Goal: Information Seeking & Learning: Learn about a topic

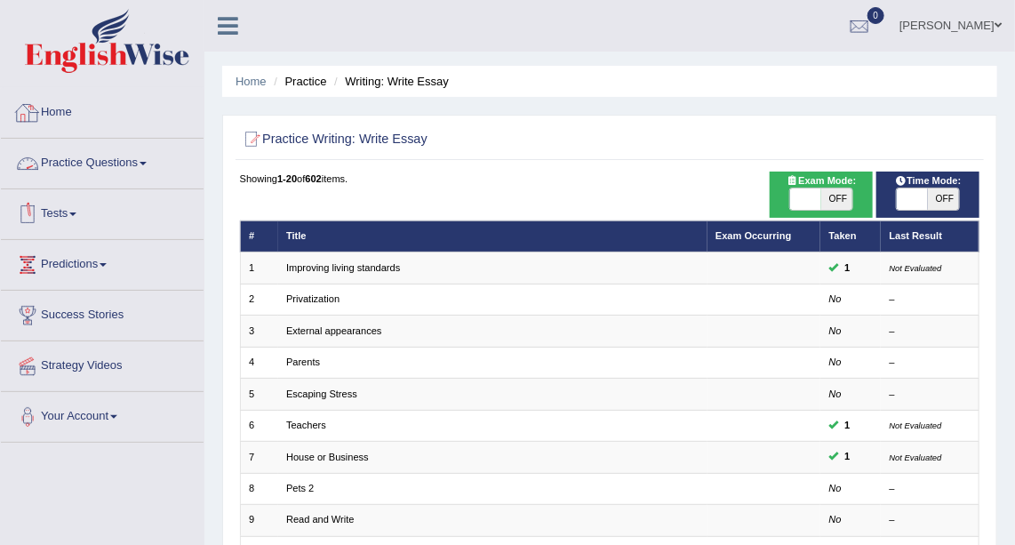
click at [135, 158] on link "Practice Questions" at bounding box center [102, 161] width 203 height 44
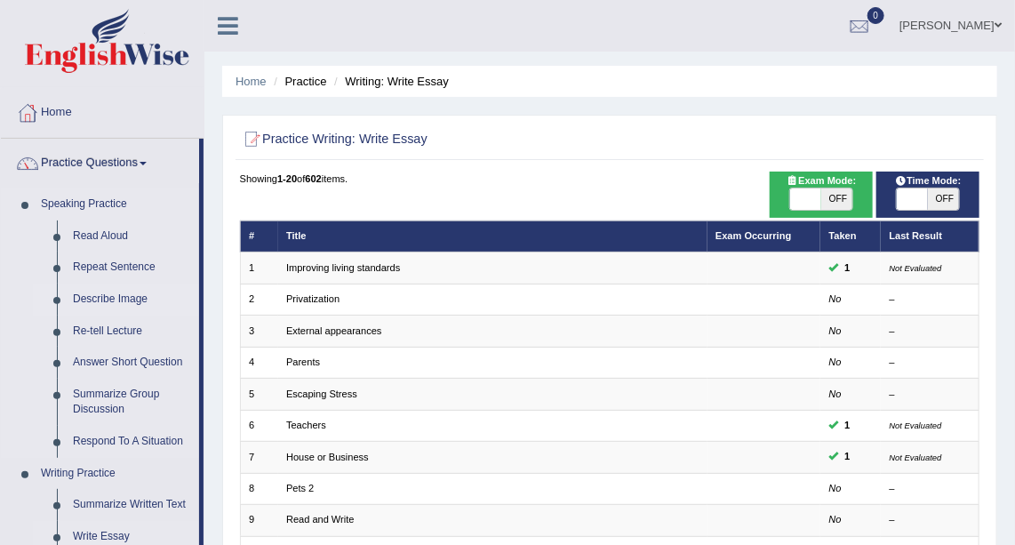
click at [134, 299] on link "Describe Image" at bounding box center [132, 300] width 134 height 32
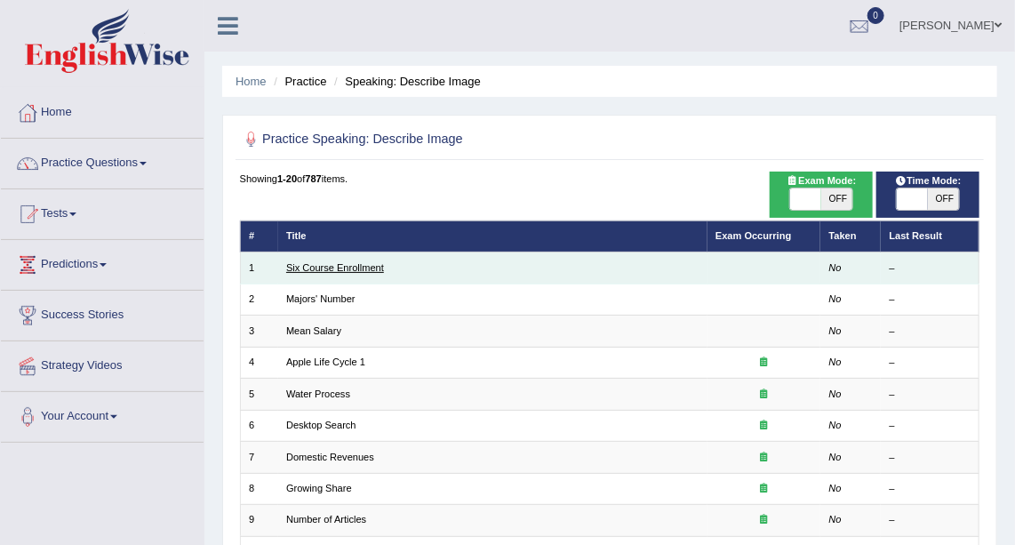
click at [339, 263] on link "Six Course Enrollment" at bounding box center [335, 267] width 98 height 11
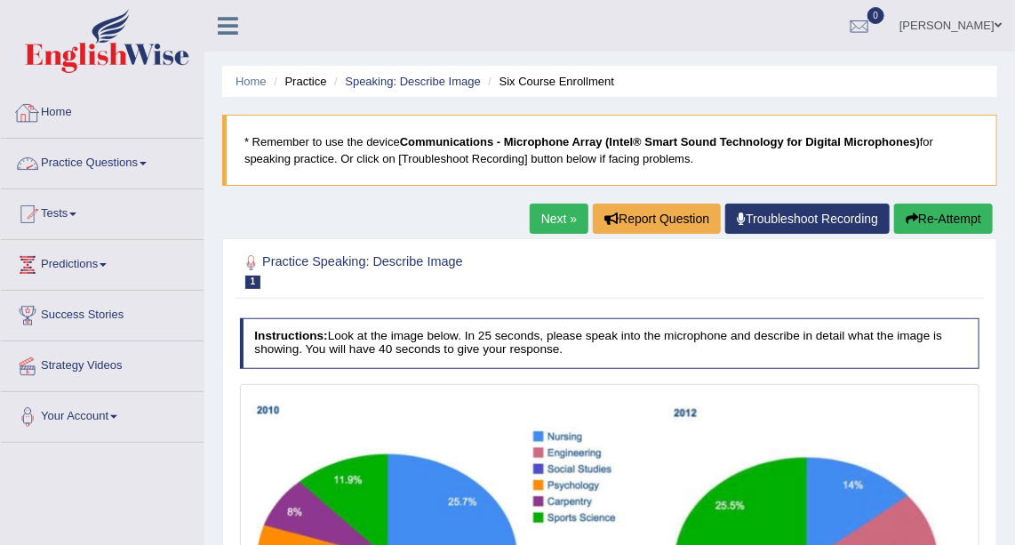
click at [113, 158] on link "Practice Questions" at bounding box center [102, 161] width 203 height 44
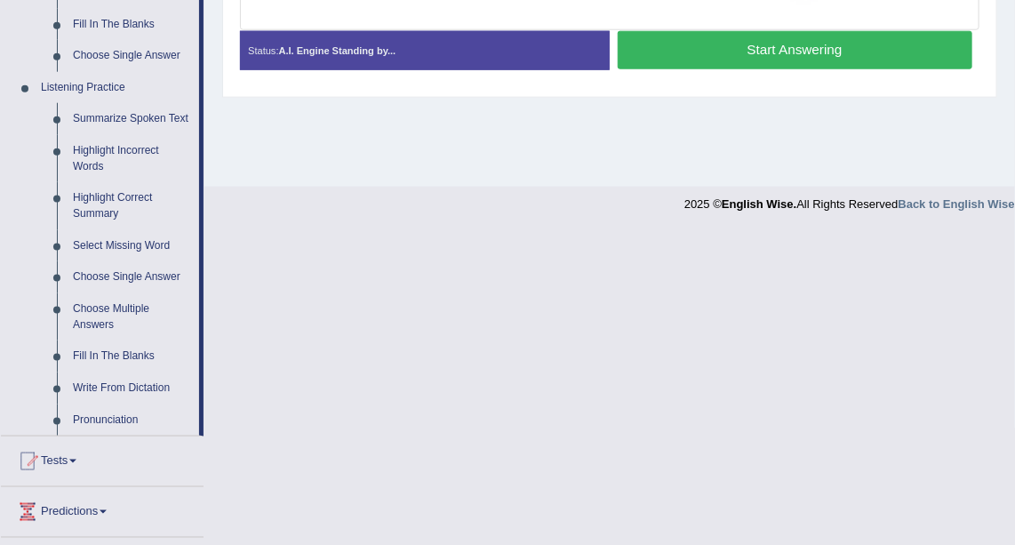
scroll to position [693, 0]
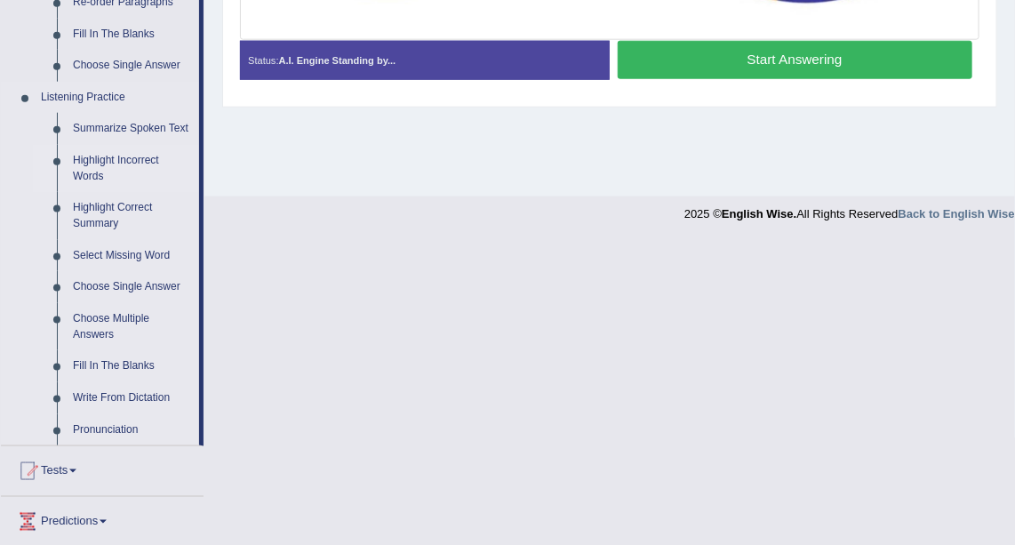
click at [119, 156] on link "Highlight Incorrect Words" at bounding box center [132, 168] width 134 height 47
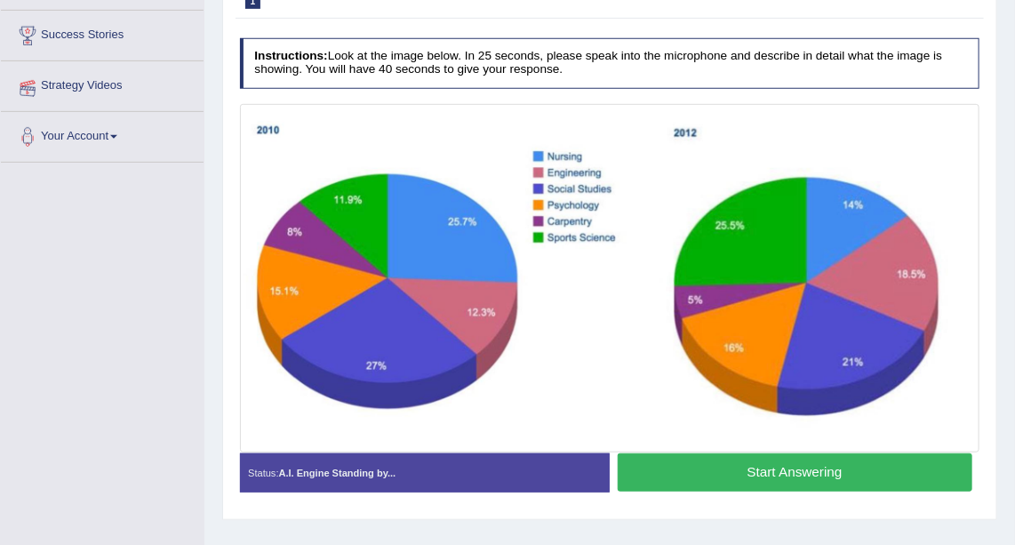
scroll to position [389, 0]
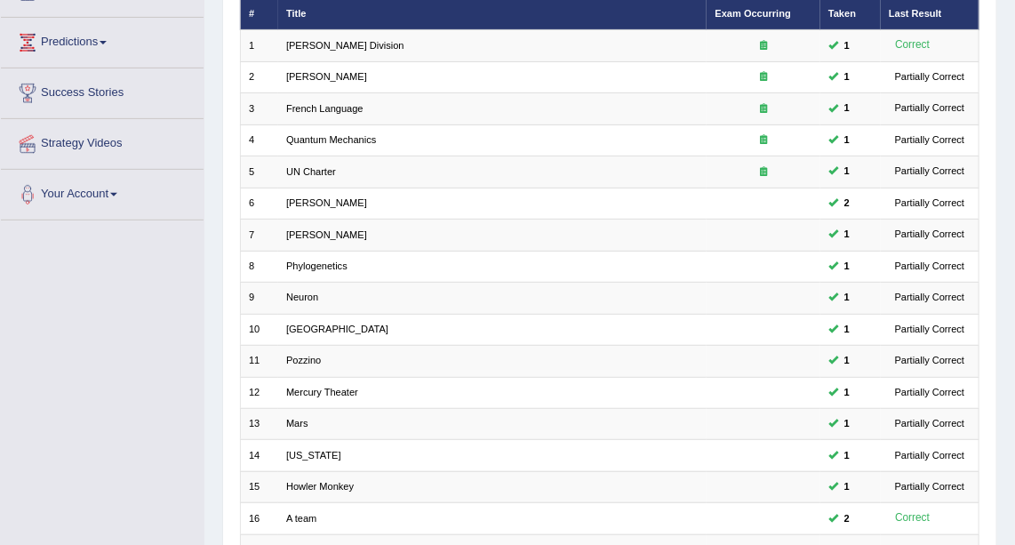
scroll to position [473, 0]
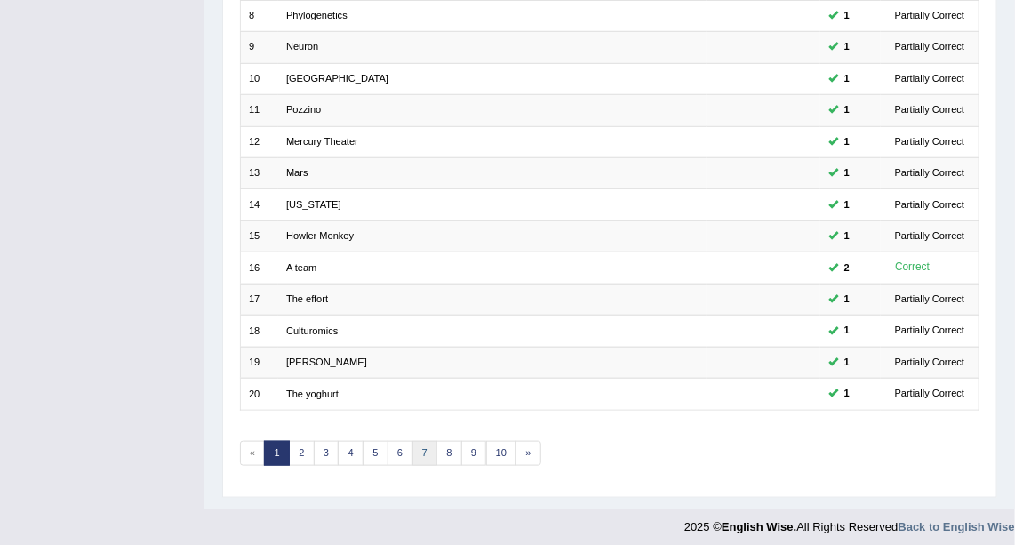
click at [422, 454] on link "7" at bounding box center [426, 453] width 26 height 25
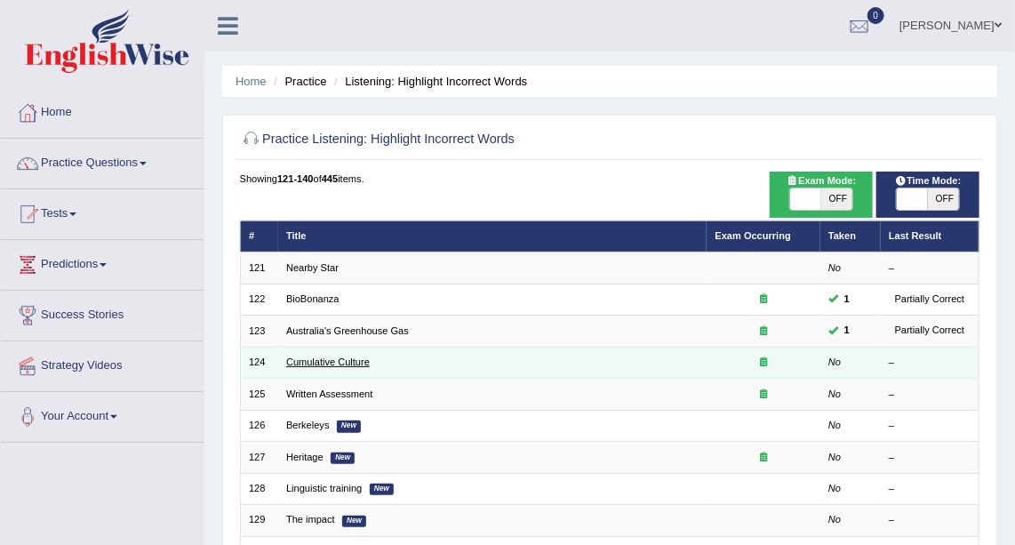
click at [344, 364] on link "Cumulative Culture" at bounding box center [328, 362] width 84 height 11
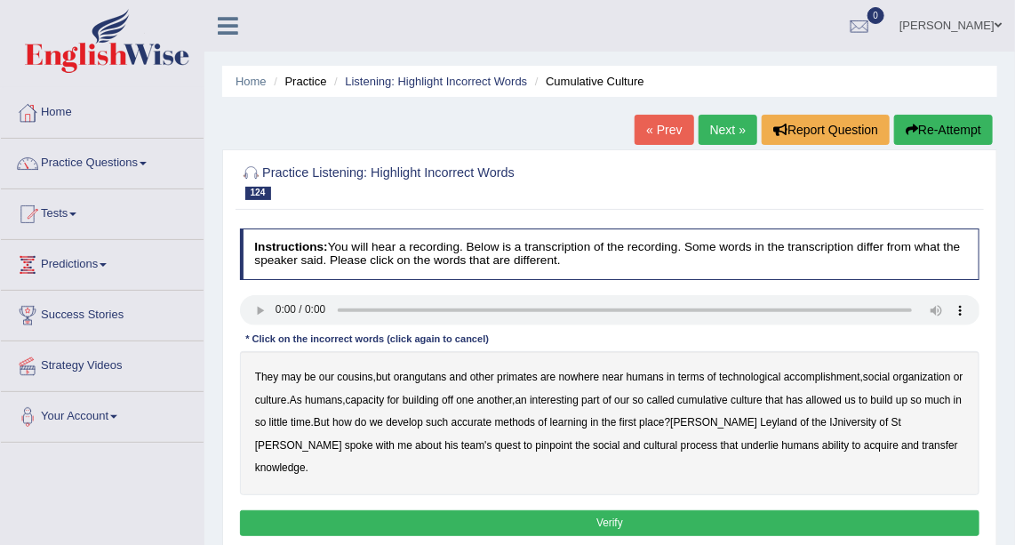
click at [830, 380] on b "accomplishment" at bounding box center [822, 377] width 76 height 12
click at [493, 423] on b "accurate" at bounding box center [472, 422] width 41 height 12
click at [644, 444] on b "cultural" at bounding box center [661, 445] width 34 height 12
click at [589, 510] on button "Verify" at bounding box center [610, 523] width 741 height 26
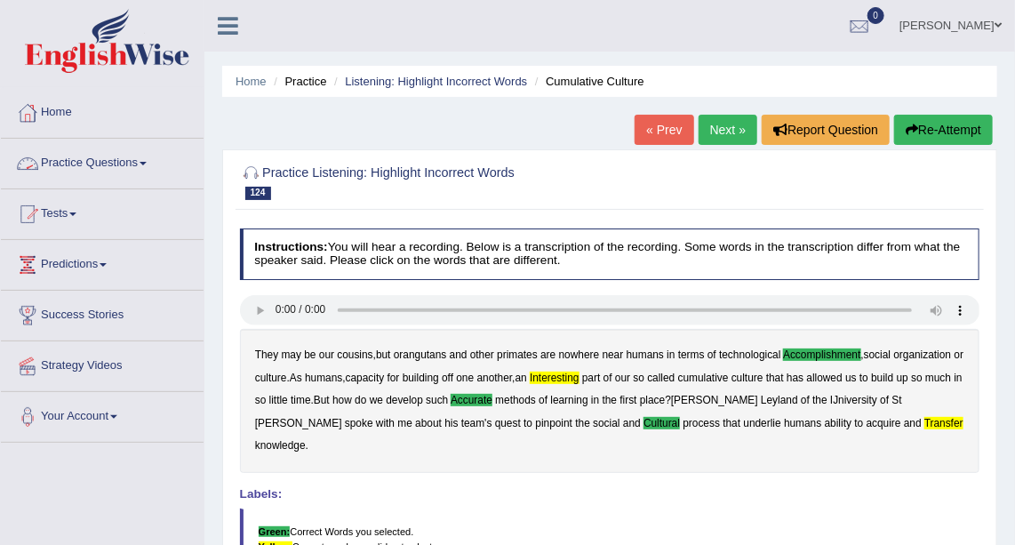
click at [153, 150] on link "Practice Questions" at bounding box center [102, 161] width 203 height 44
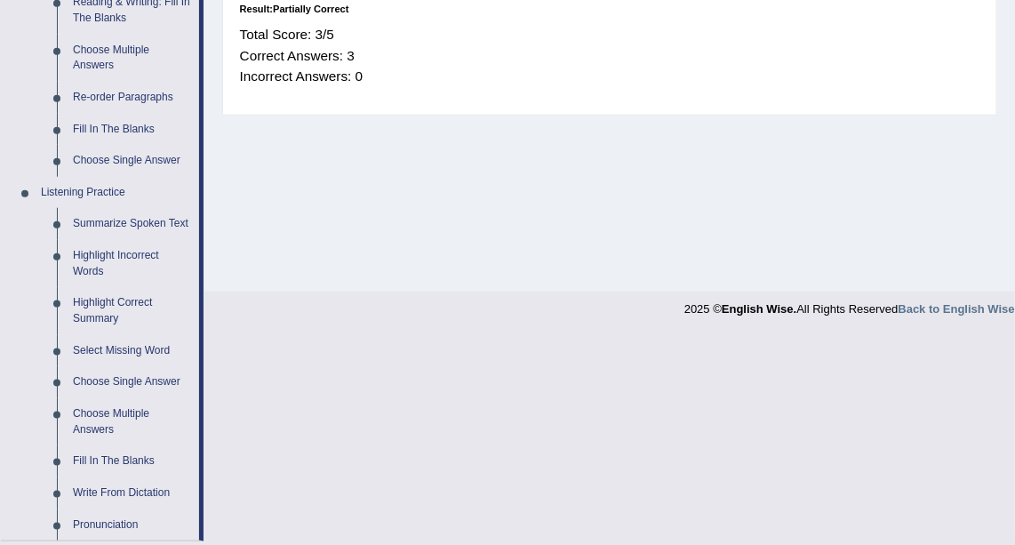
scroll to position [595, 0]
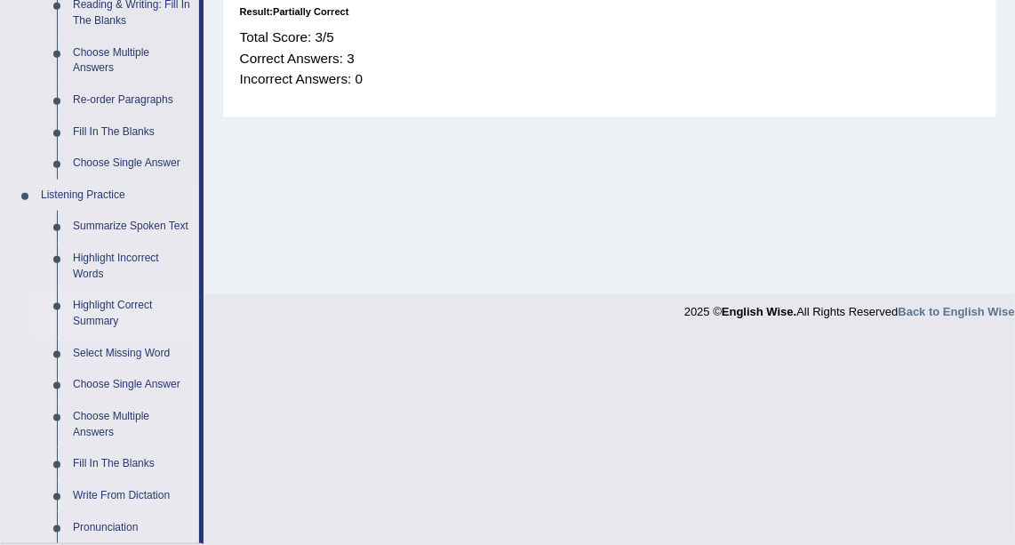
click at [106, 309] on link "Highlight Correct Summary" at bounding box center [132, 313] width 134 height 47
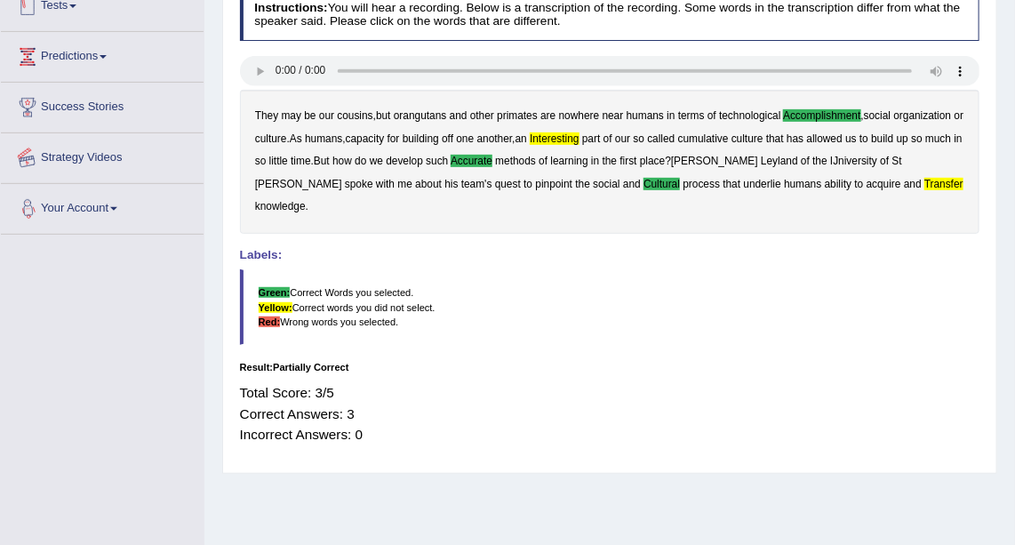
scroll to position [295, 0]
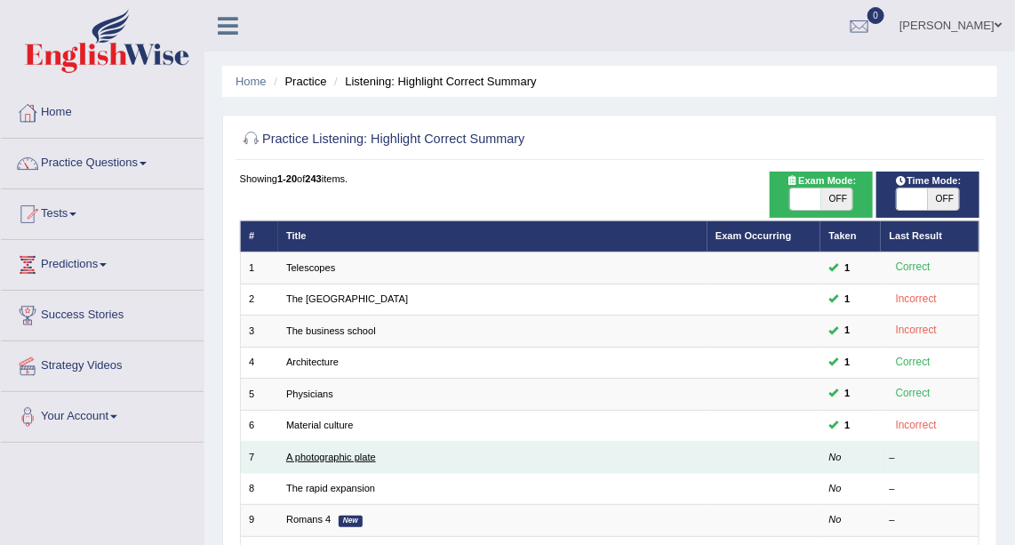
click at [362, 453] on link "A photographic plate" at bounding box center [331, 457] width 90 height 11
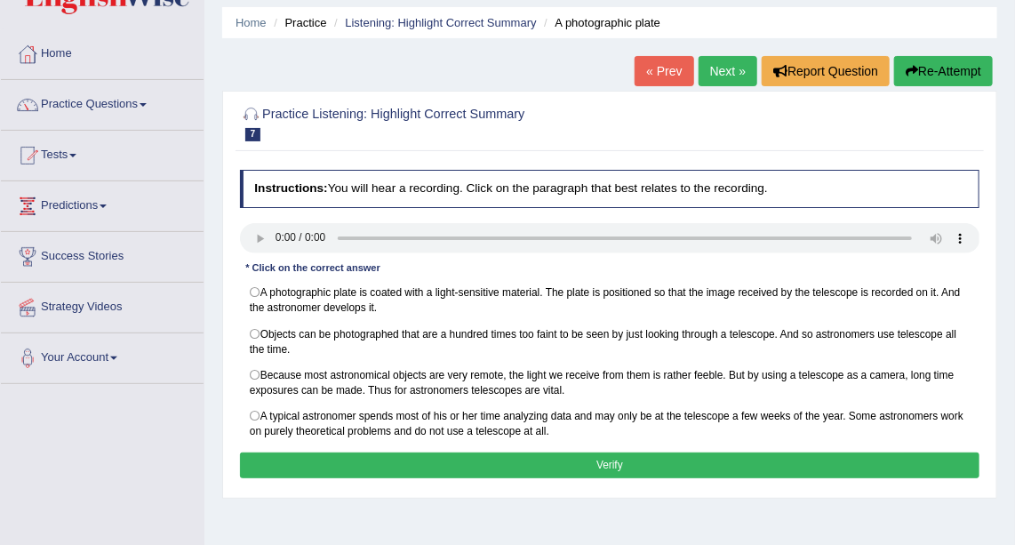
scroll to position [60, 0]
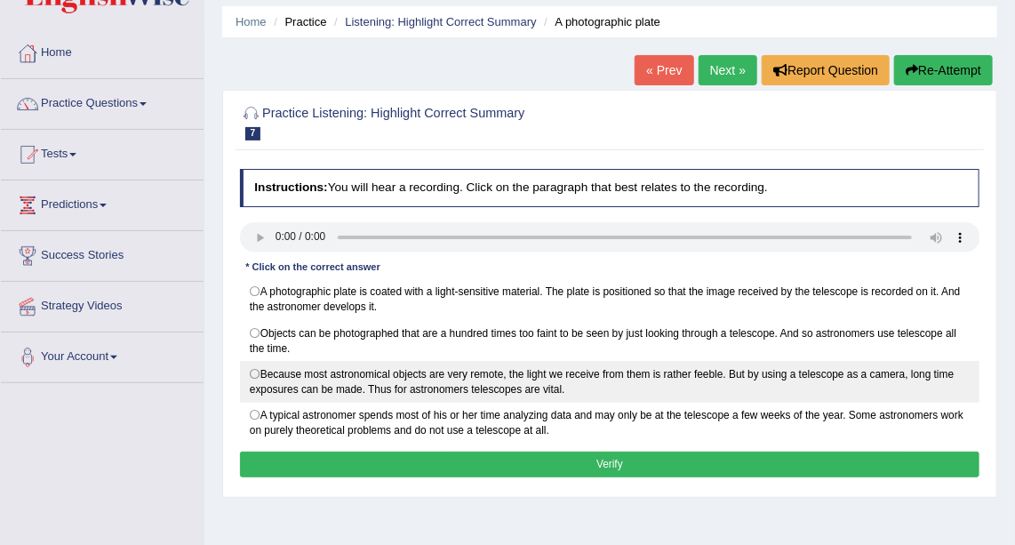
click at [255, 362] on label "Because most astronomical objects are very remote, the light we receive from th…" at bounding box center [610, 382] width 741 height 42
radio input "true"
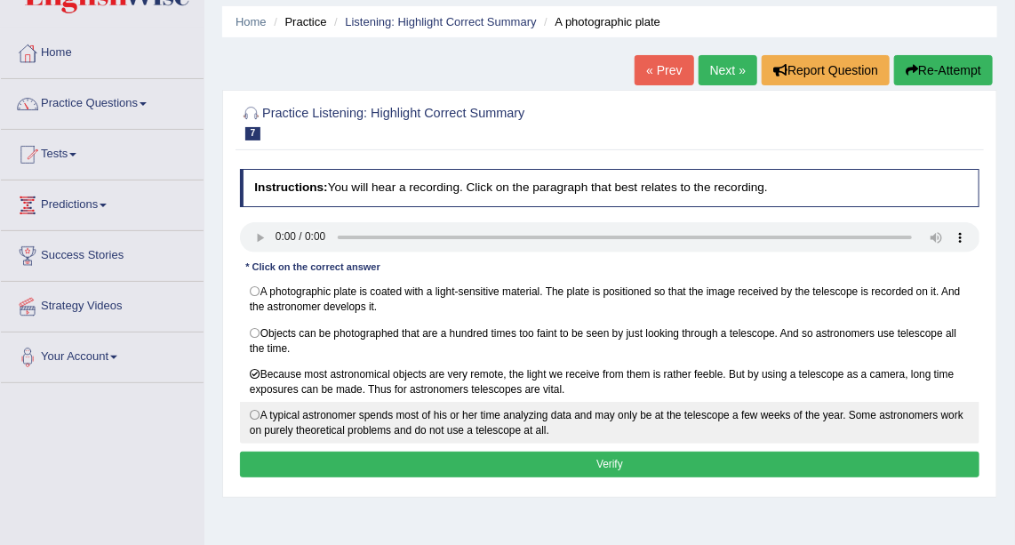
click at [257, 410] on label "A typical astronomer spends most of his or her time analyzing data and may only…" at bounding box center [610, 423] width 741 height 42
radio input "true"
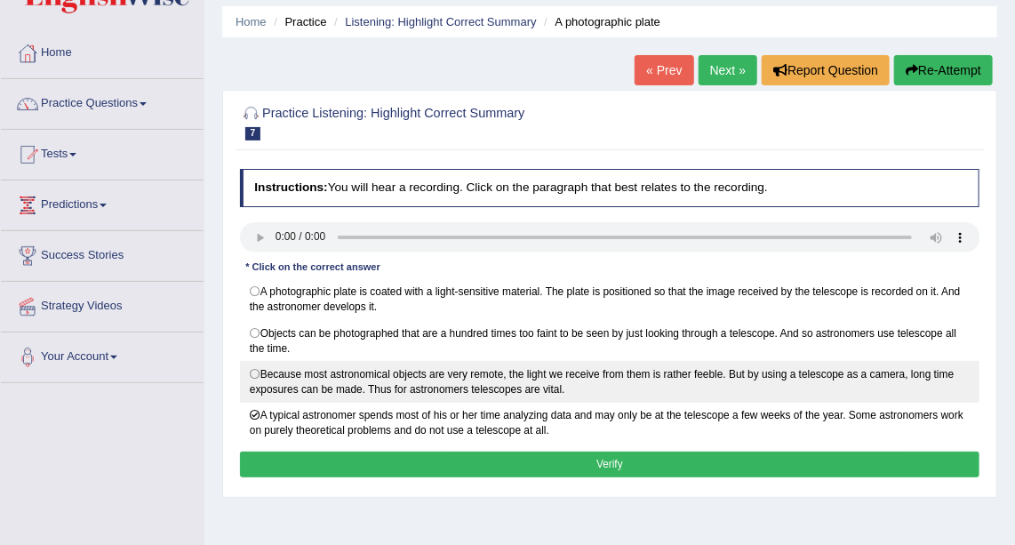
click at [252, 369] on label "Because most astronomical objects are very remote, the light we receive from th…" at bounding box center [610, 382] width 741 height 42
radio input "true"
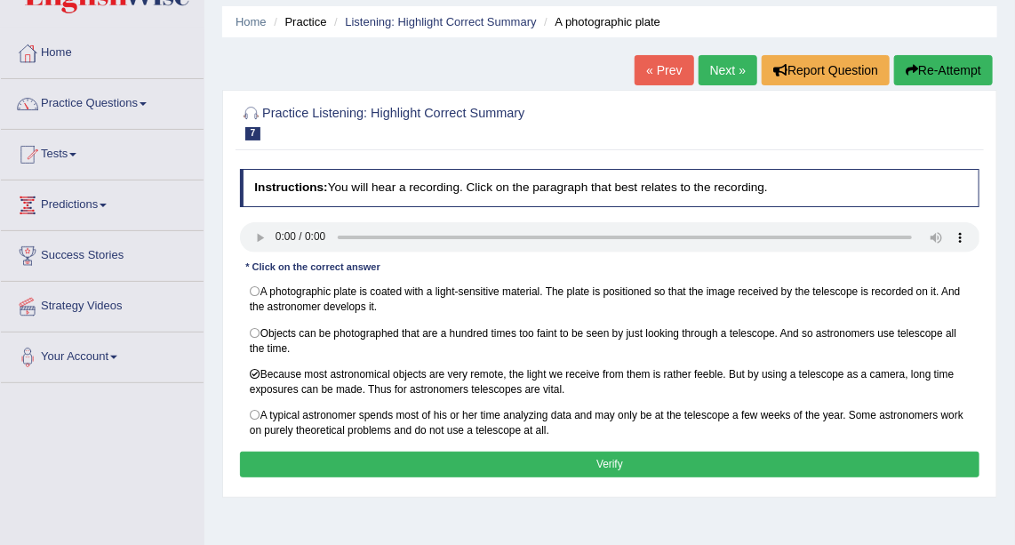
click at [353, 452] on button "Verify" at bounding box center [610, 465] width 741 height 26
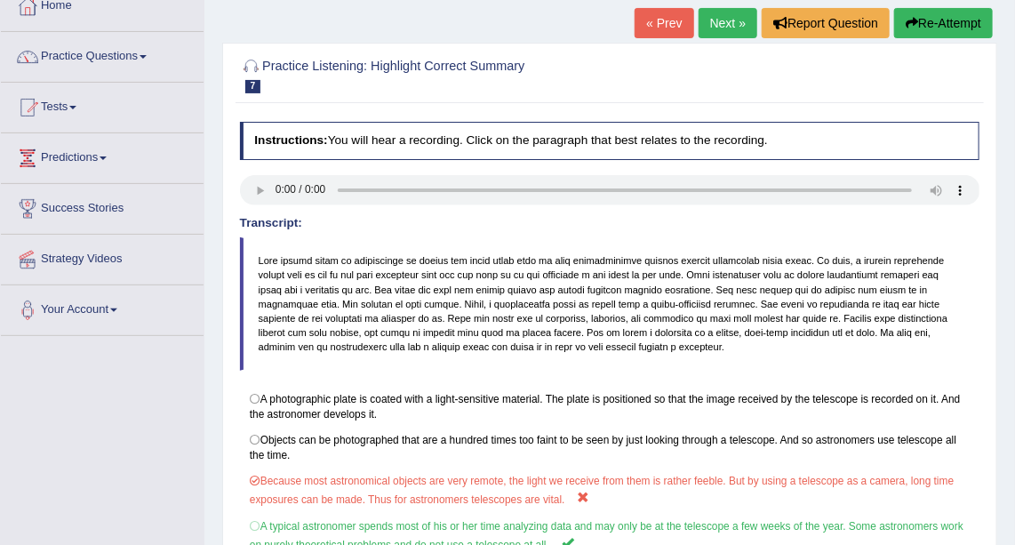
scroll to position [106, 0]
click at [123, 49] on link "Practice Questions" at bounding box center [102, 55] width 203 height 44
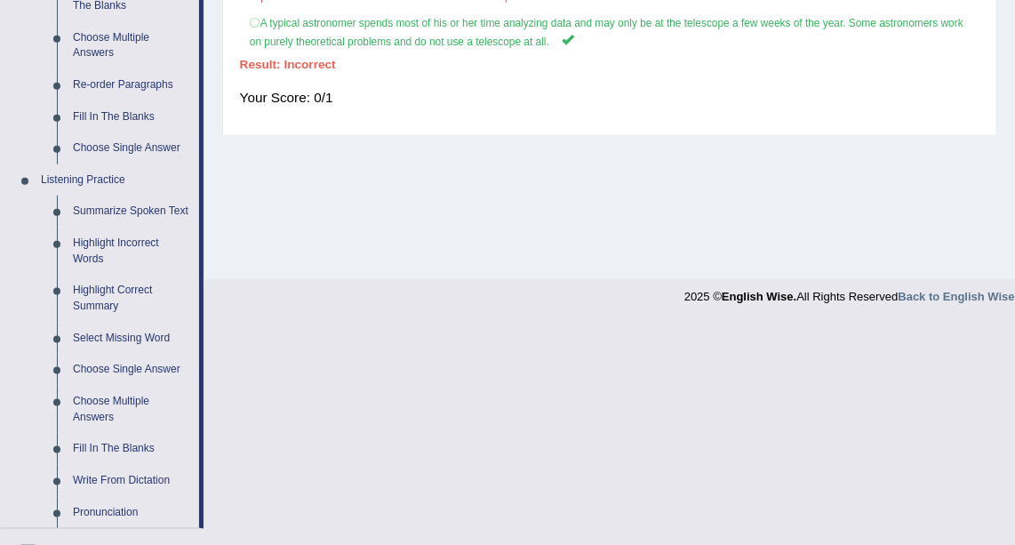
scroll to position [620, 0]
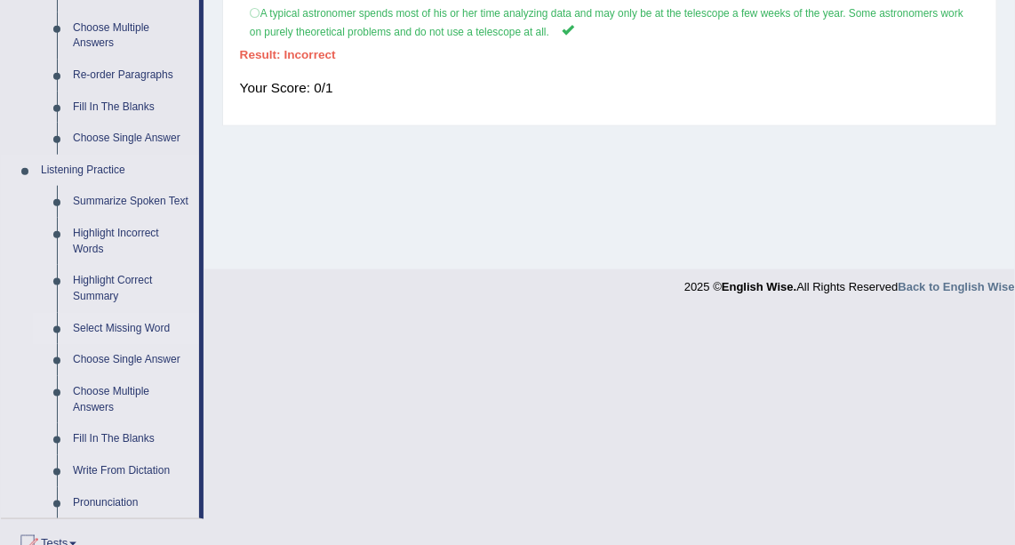
click at [121, 323] on link "Select Missing Word" at bounding box center [132, 329] width 134 height 32
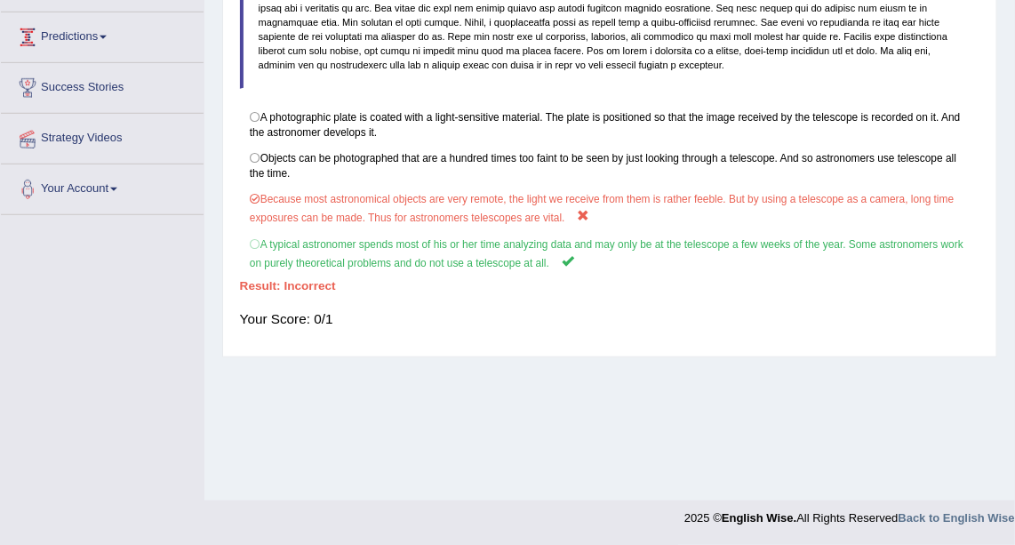
scroll to position [277, 0]
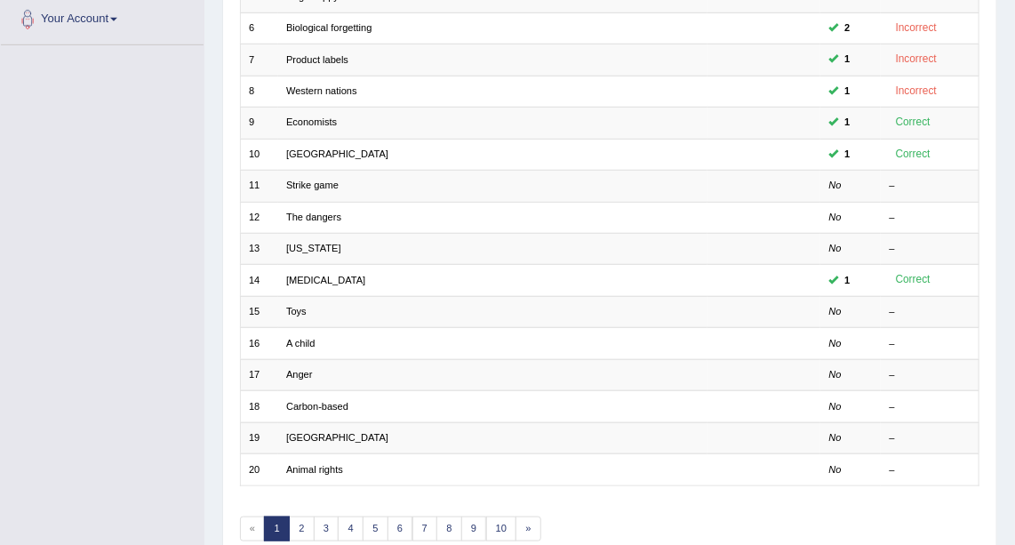
scroll to position [399, 0]
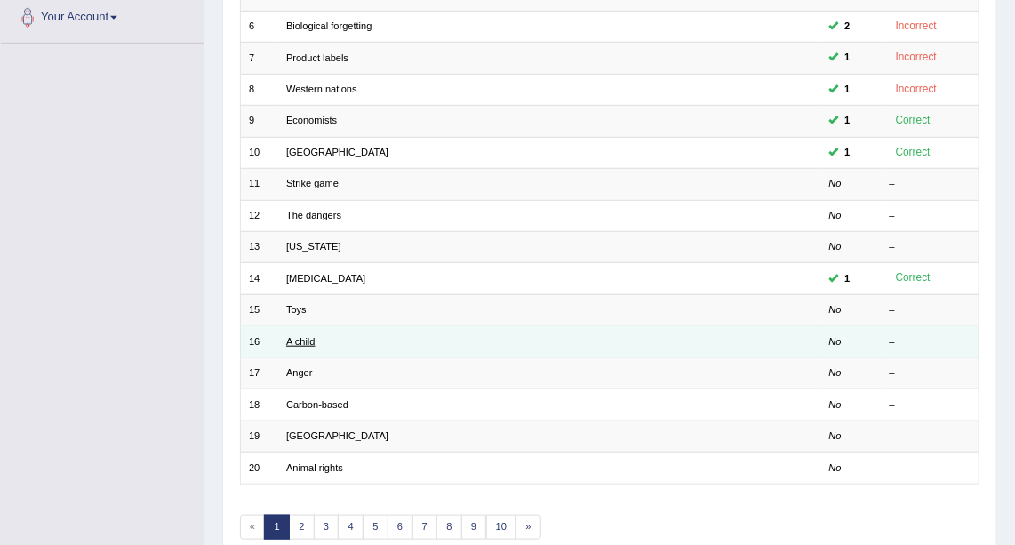
click at [302, 339] on link "A child" at bounding box center [300, 341] width 29 height 11
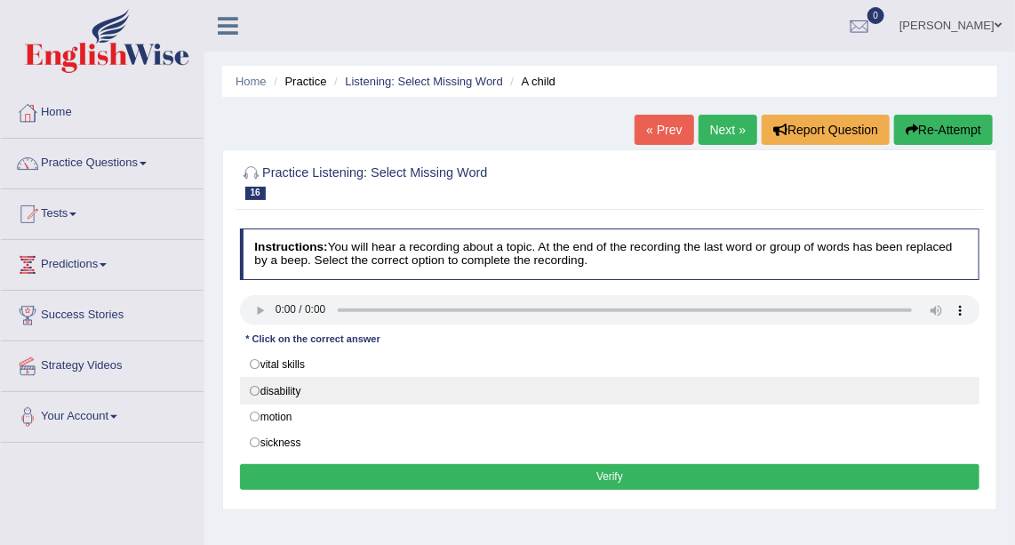
click at [254, 388] on label "disability" at bounding box center [610, 390] width 741 height 27
radio input "true"
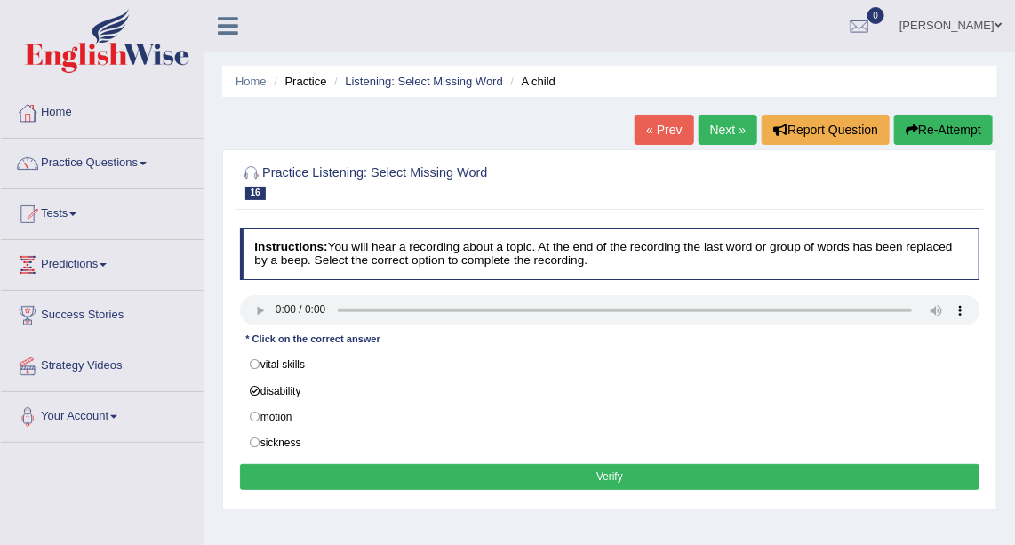
click at [390, 477] on button "Verify" at bounding box center [610, 477] width 741 height 26
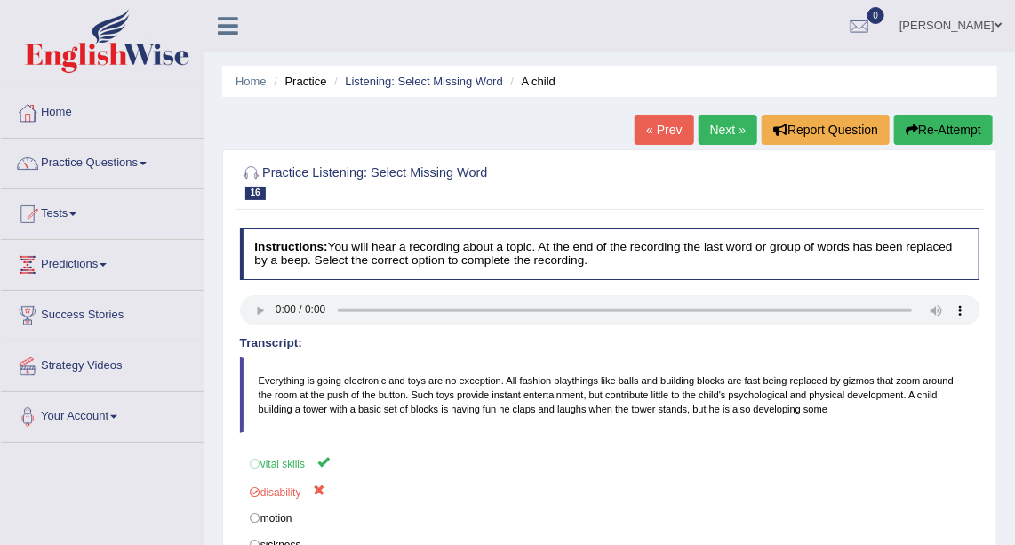
click at [145, 164] on span at bounding box center [143, 164] width 7 height 4
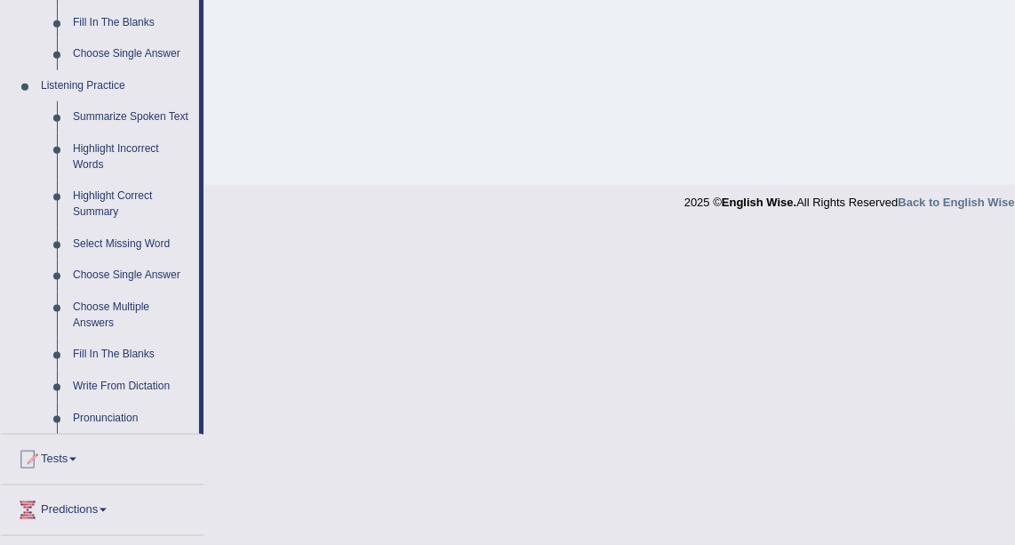
scroll to position [702, 0]
click at [101, 277] on link "Choose Single Answer" at bounding box center [132, 277] width 134 height 32
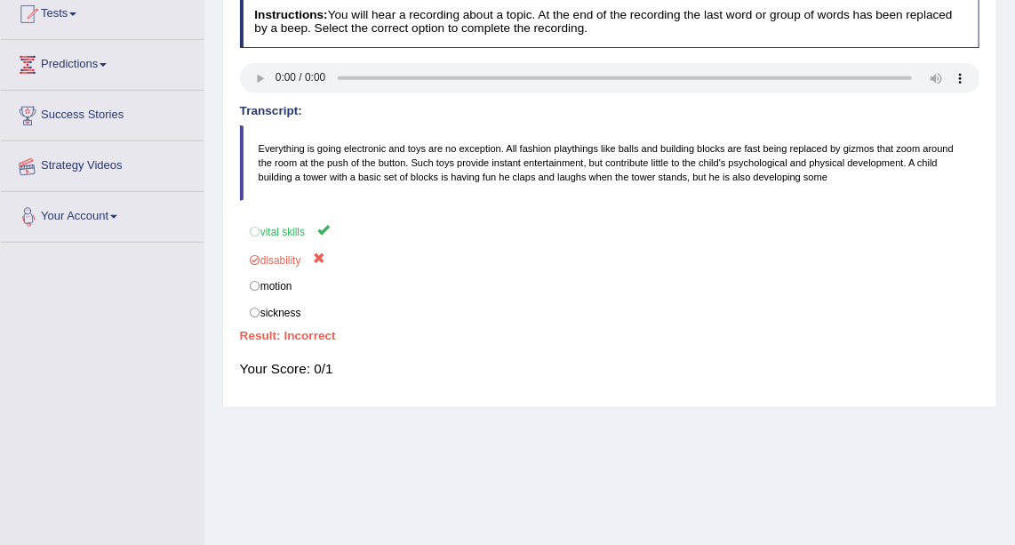
scroll to position [319, 0]
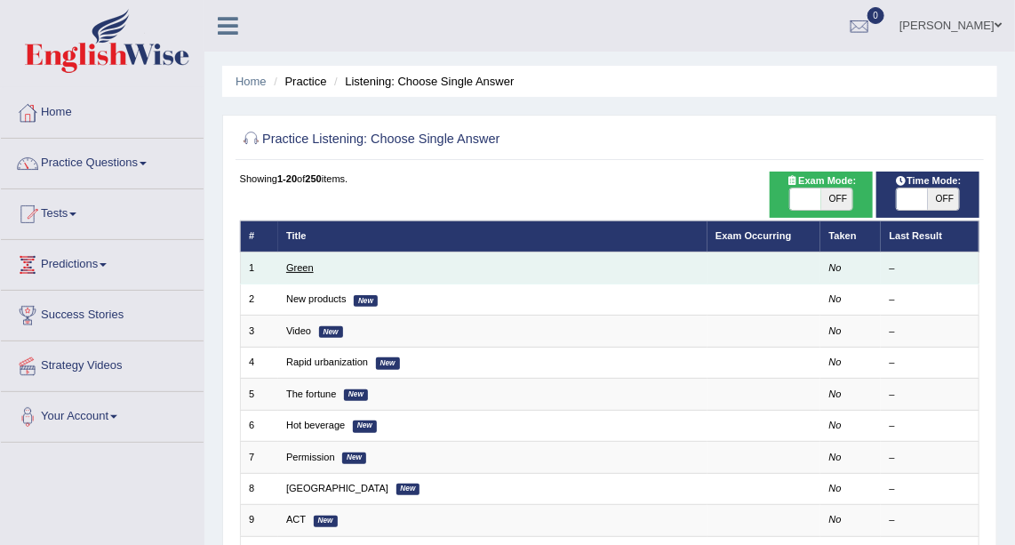
click at [293, 268] on link "Green" at bounding box center [300, 267] width 28 height 11
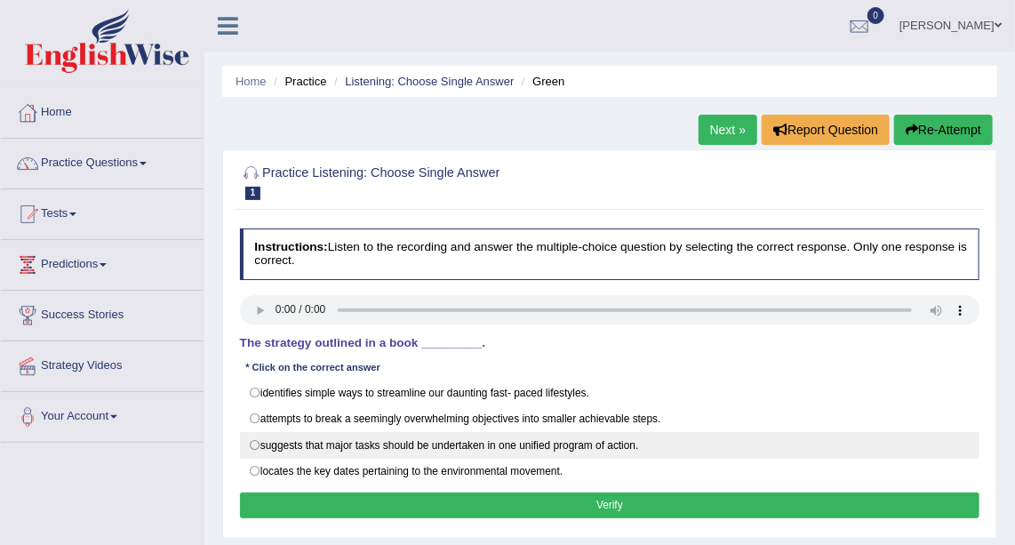
click at [253, 435] on label "suggests that major tasks should be undertaken in one unified program of action." at bounding box center [610, 445] width 741 height 27
radio input "true"
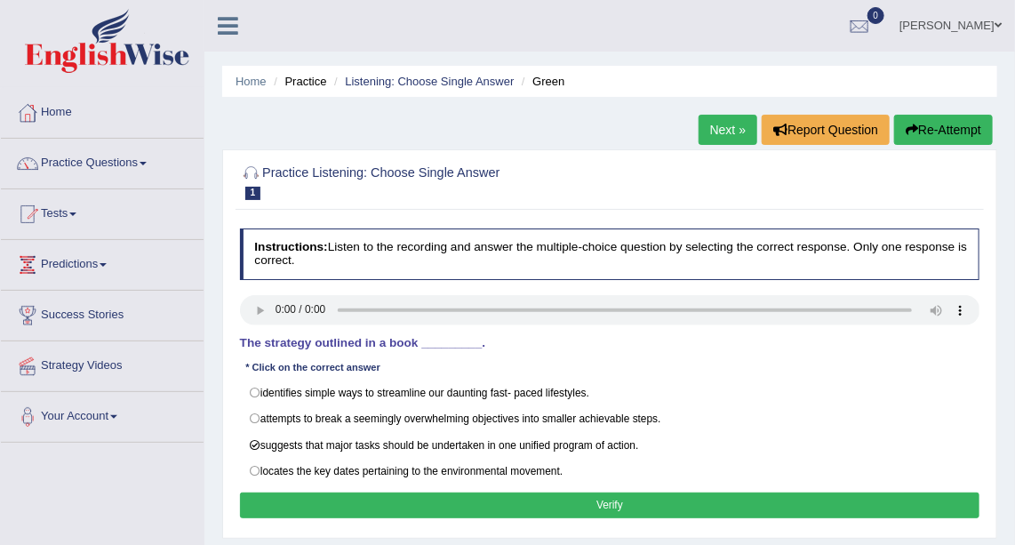
click at [325, 507] on button "Verify" at bounding box center [610, 506] width 741 height 26
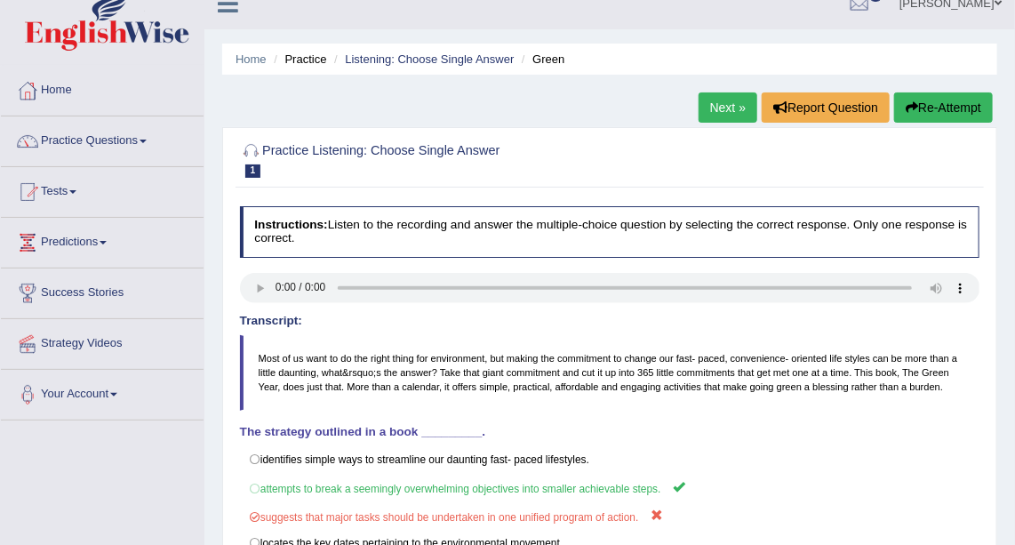
scroll to position [23, 0]
click at [121, 139] on link "Practice Questions" at bounding box center [102, 138] width 203 height 44
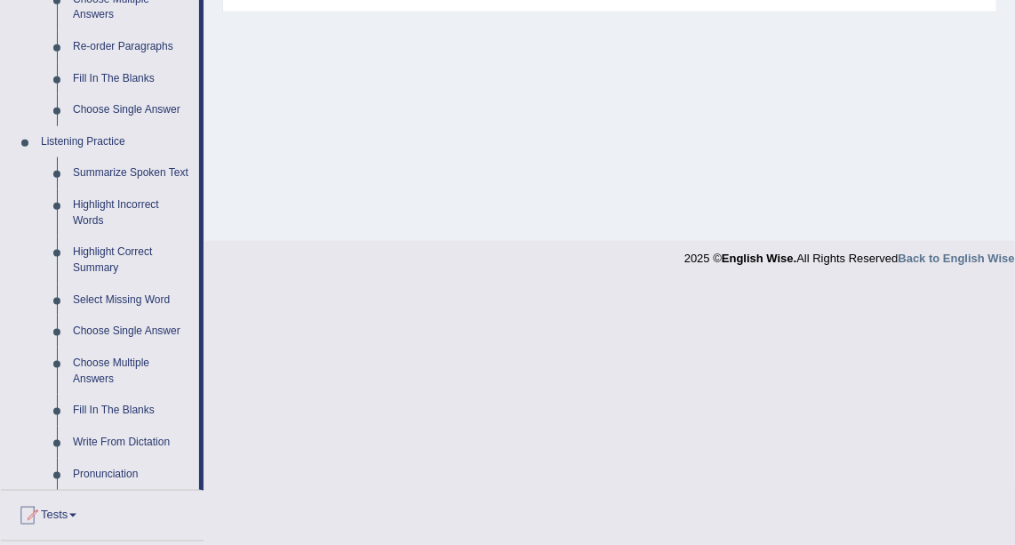
scroll to position [654, 0]
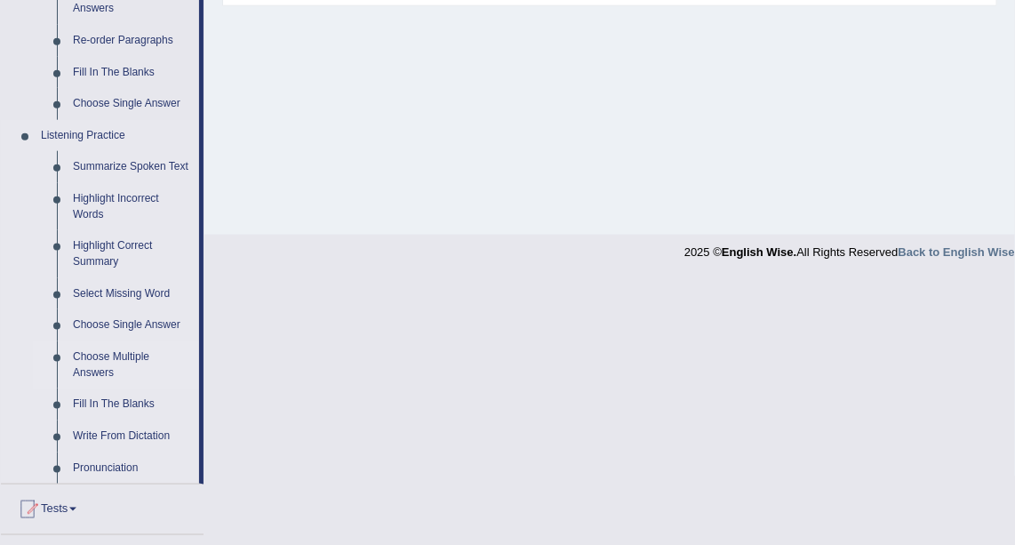
click at [136, 357] on link "Choose Multiple Answers" at bounding box center [132, 364] width 134 height 47
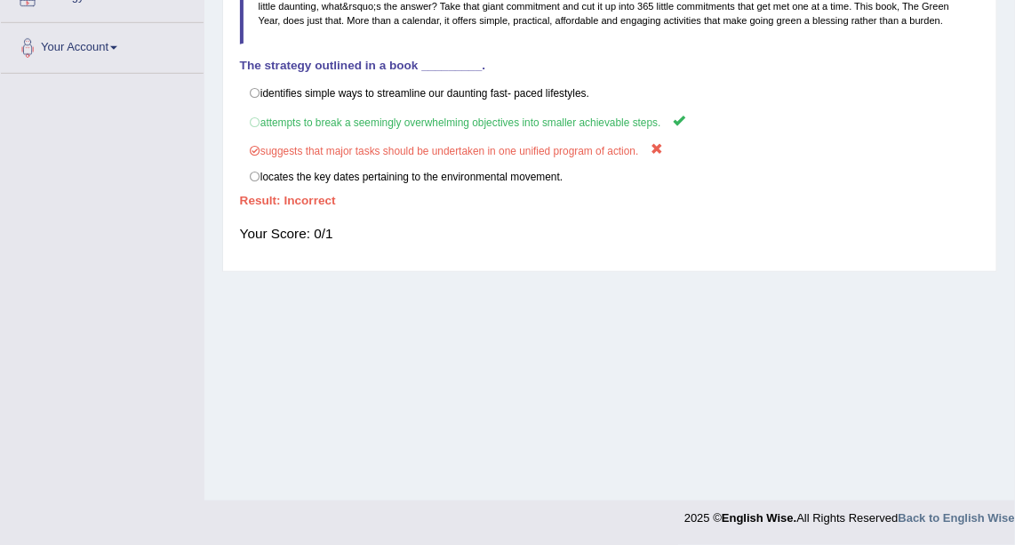
scroll to position [196, 0]
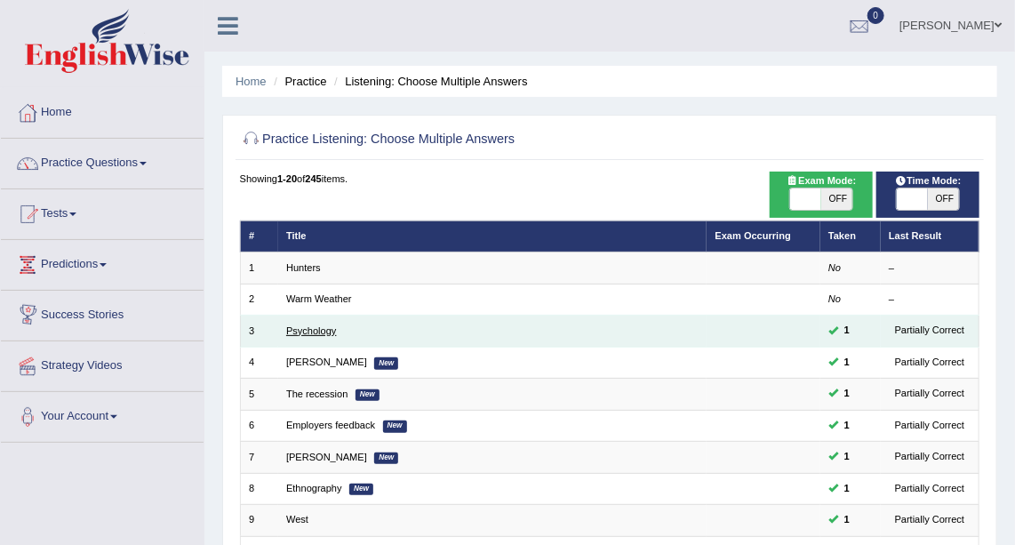
click at [298, 333] on link "Psychology" at bounding box center [311, 330] width 51 height 11
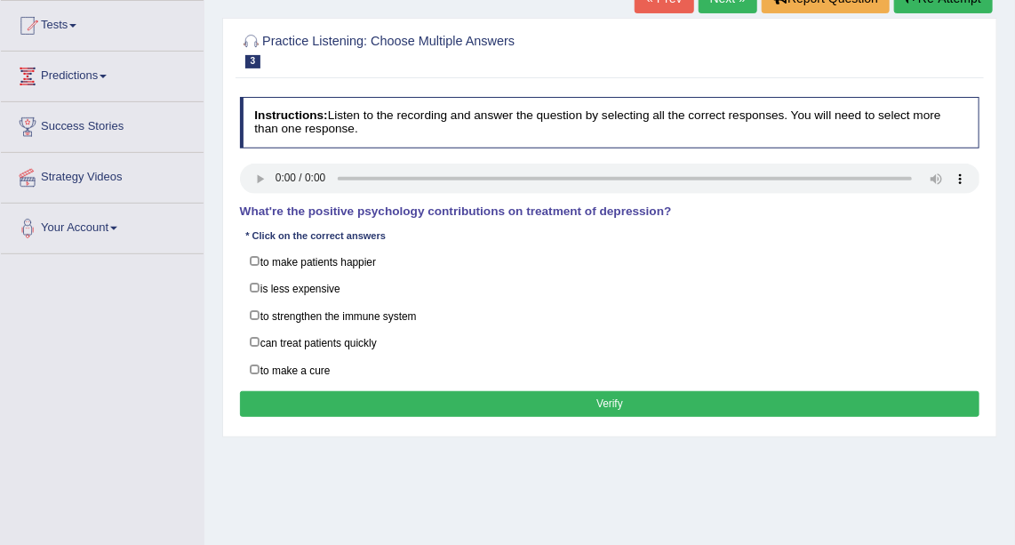
scroll to position [189, 0]
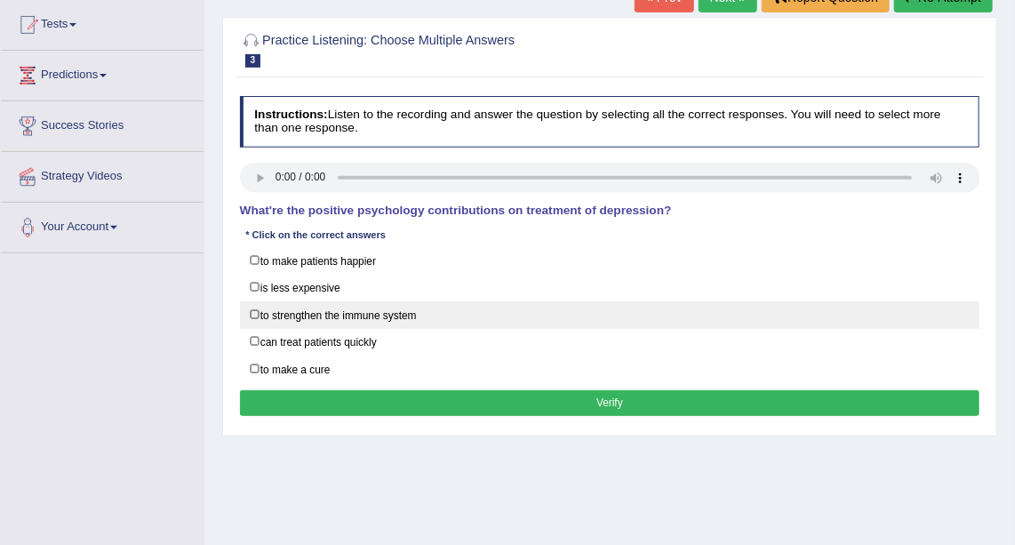
click at [534, 301] on label "to strengthen the immune system" at bounding box center [610, 315] width 741 height 28
checkbox input "true"
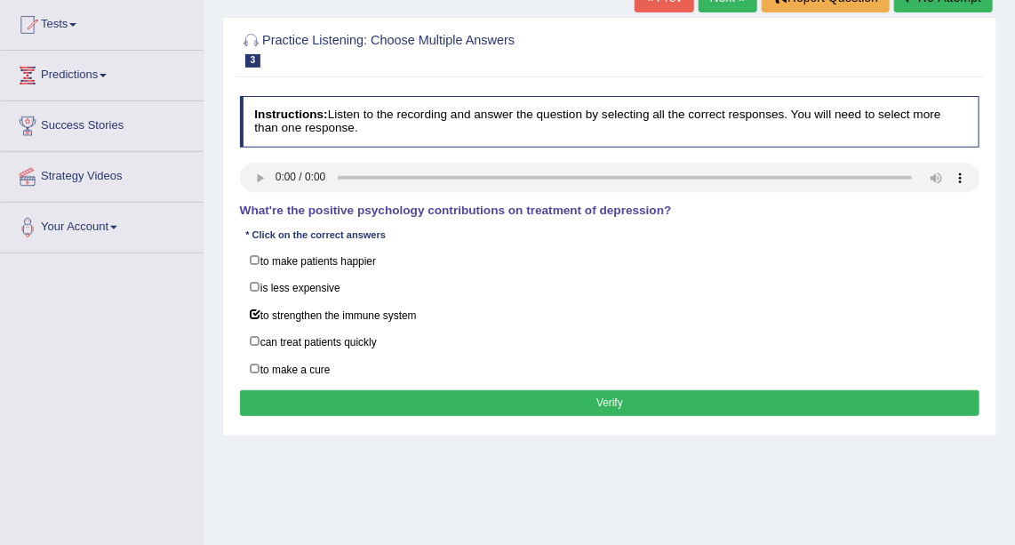
click at [511, 390] on button "Verify" at bounding box center [610, 403] width 741 height 26
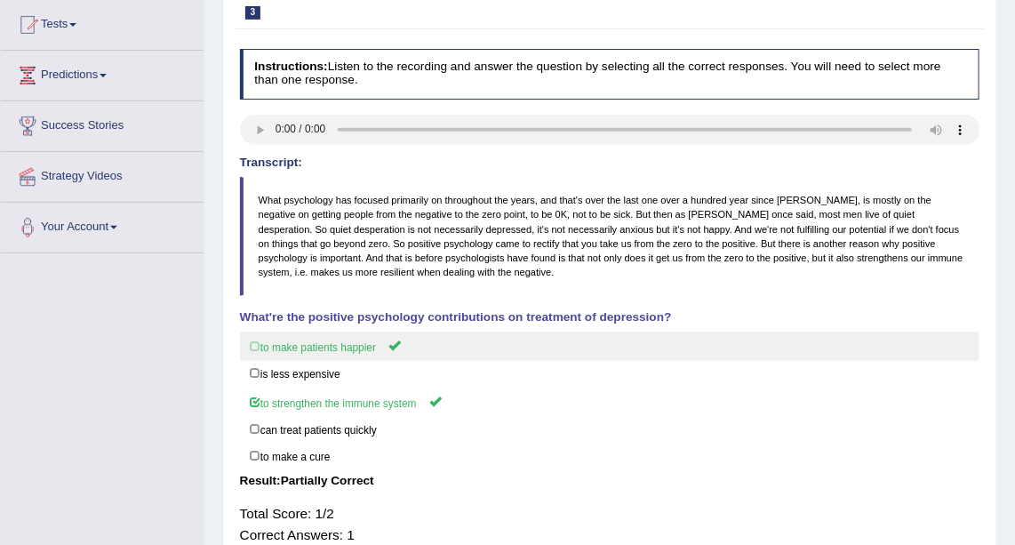
drag, startPoint x: 511, startPoint y: 389, endPoint x: 950, endPoint y: 336, distance: 442.4
click at [950, 336] on div "to make patients happier is less expensive to strengthen the immune system can …" at bounding box center [610, 402] width 741 height 140
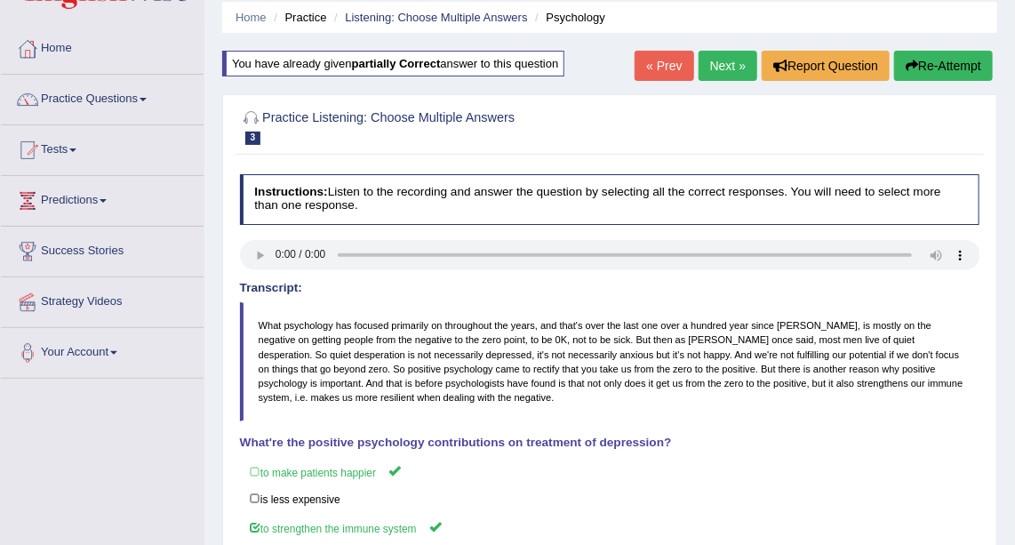
scroll to position [63, 0]
click at [121, 87] on link "Practice Questions" at bounding box center [102, 98] width 203 height 44
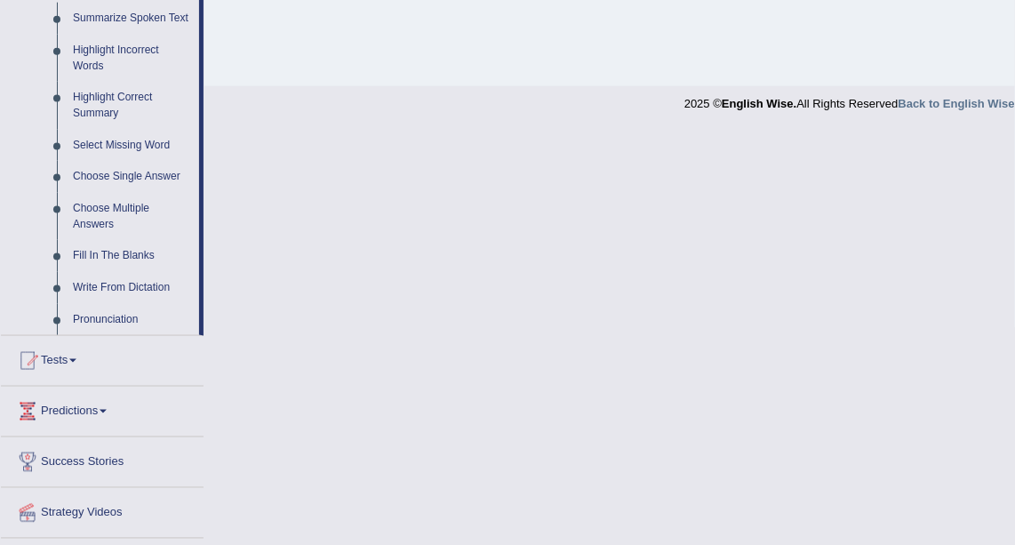
scroll to position [845, 0]
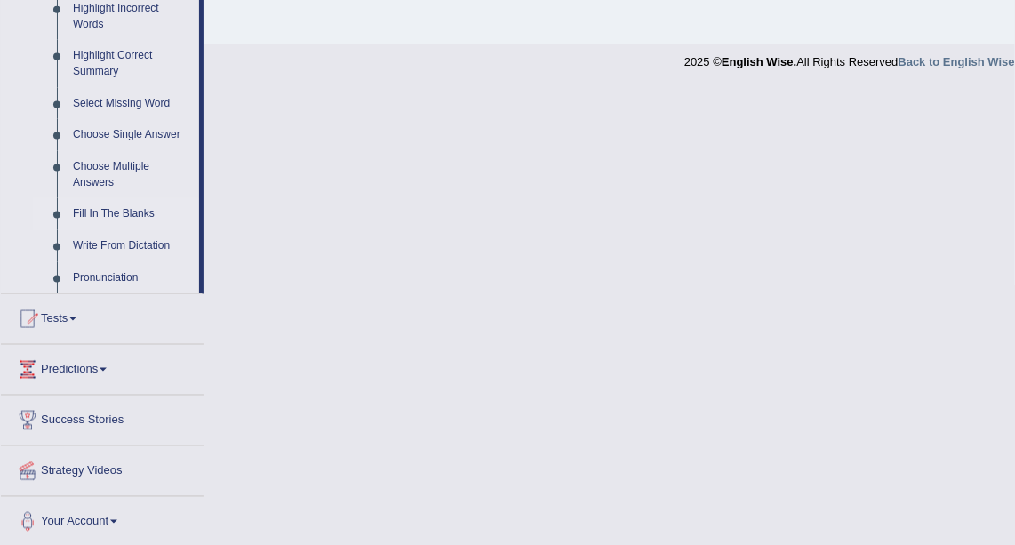
click at [129, 210] on link "Fill In The Blanks" at bounding box center [132, 214] width 134 height 32
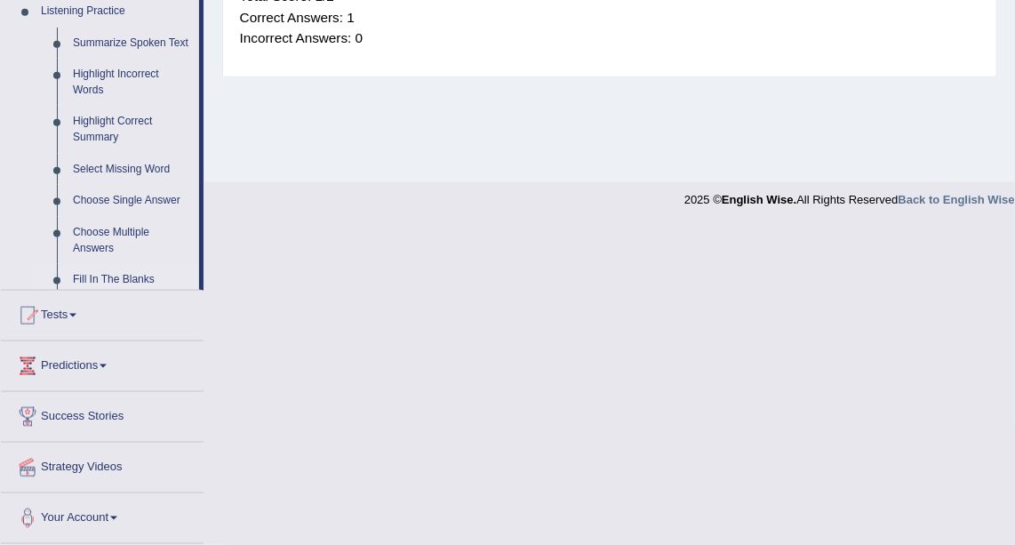
scroll to position [389, 0]
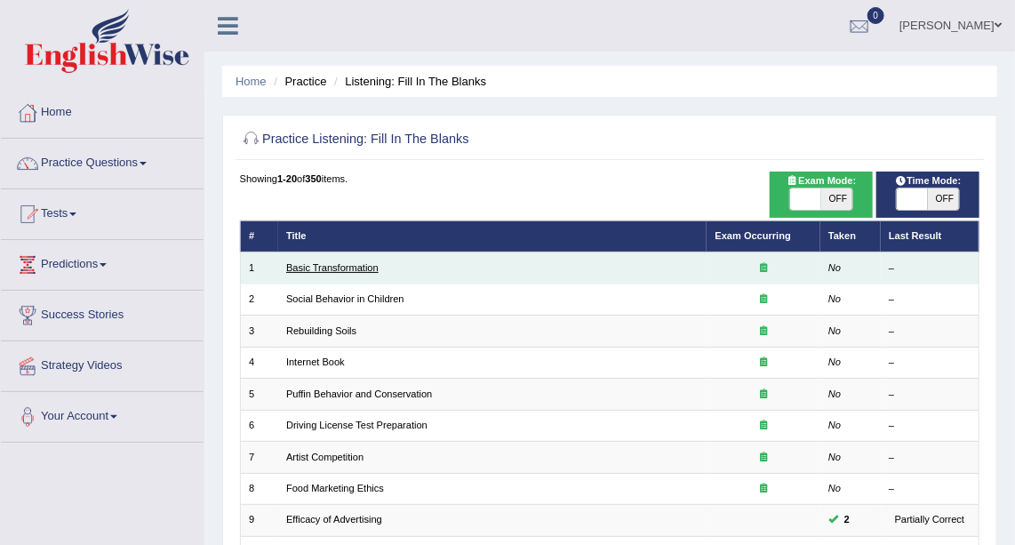
click at [314, 265] on link "Basic Transformation" at bounding box center [332, 267] width 92 height 11
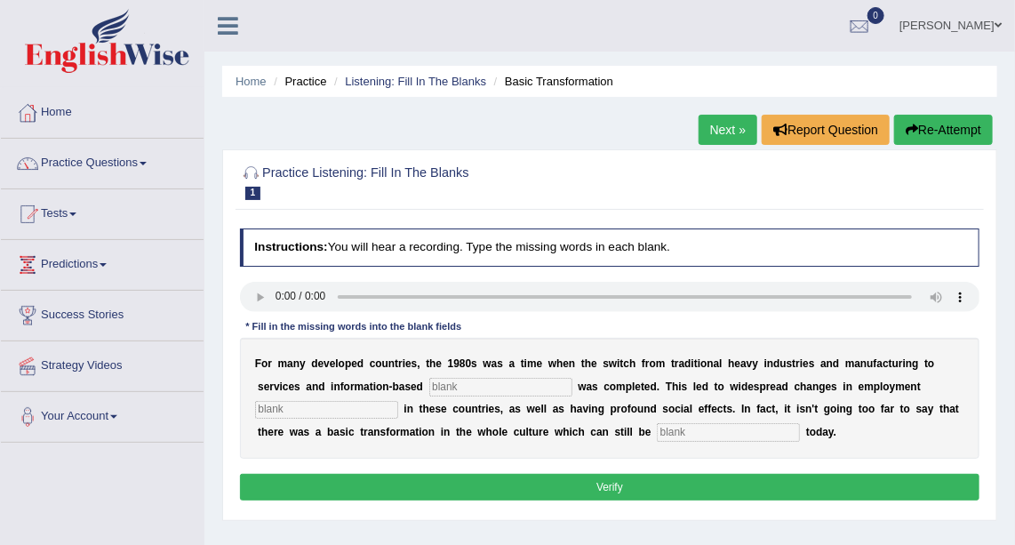
click at [429, 383] on input "text" at bounding box center [500, 387] width 143 height 18
type input "interprise"
click at [657, 435] on input "text" at bounding box center [728, 432] width 143 height 18
type input "observed"
click at [429, 387] on input "interprise" at bounding box center [500, 387] width 143 height 18
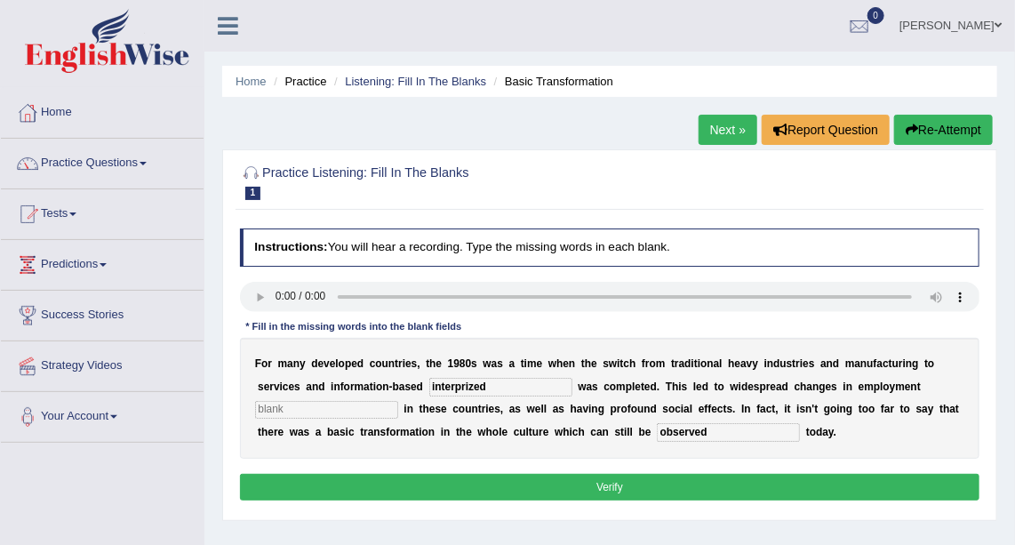
type input "interprized"
click at [455, 493] on button "Verify" at bounding box center [610, 487] width 741 height 26
click at [398, 401] on input "text" at bounding box center [326, 410] width 143 height 18
type input "full"
click at [789, 490] on button "Verify" at bounding box center [610, 487] width 741 height 26
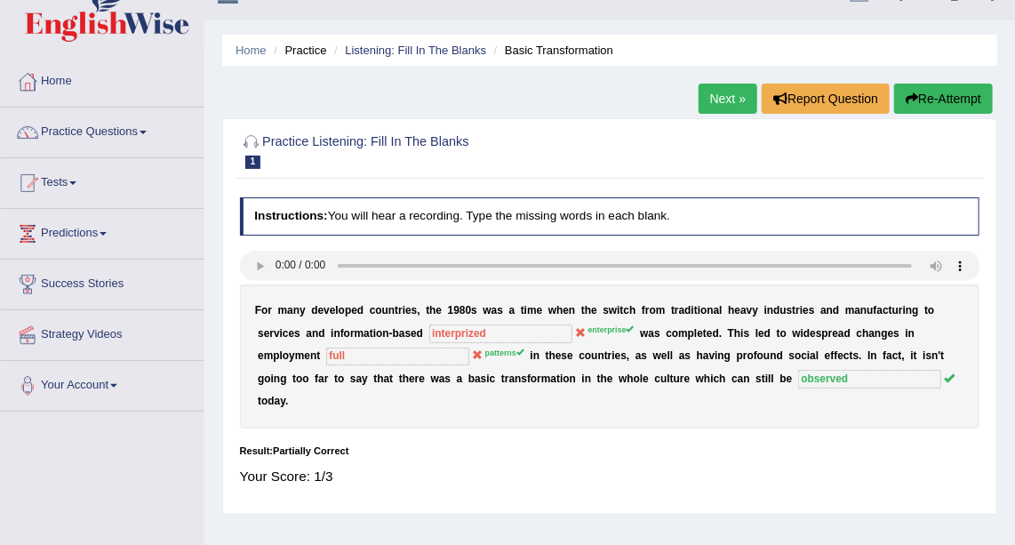
scroll to position [30, 0]
click at [92, 132] on link "Practice Questions" at bounding box center [102, 130] width 203 height 44
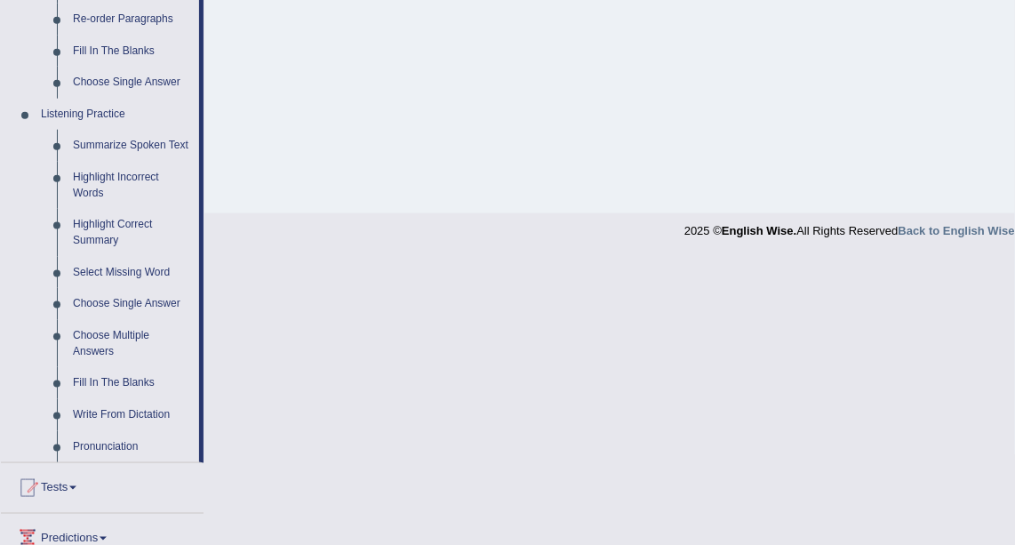
scroll to position [682, 0]
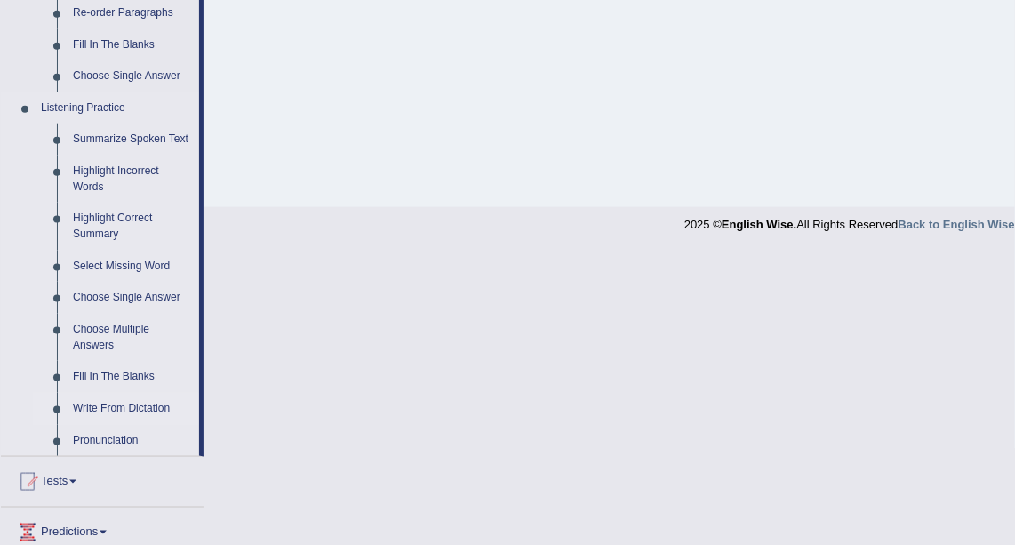
click at [127, 409] on link "Write From Dictation" at bounding box center [132, 409] width 134 height 32
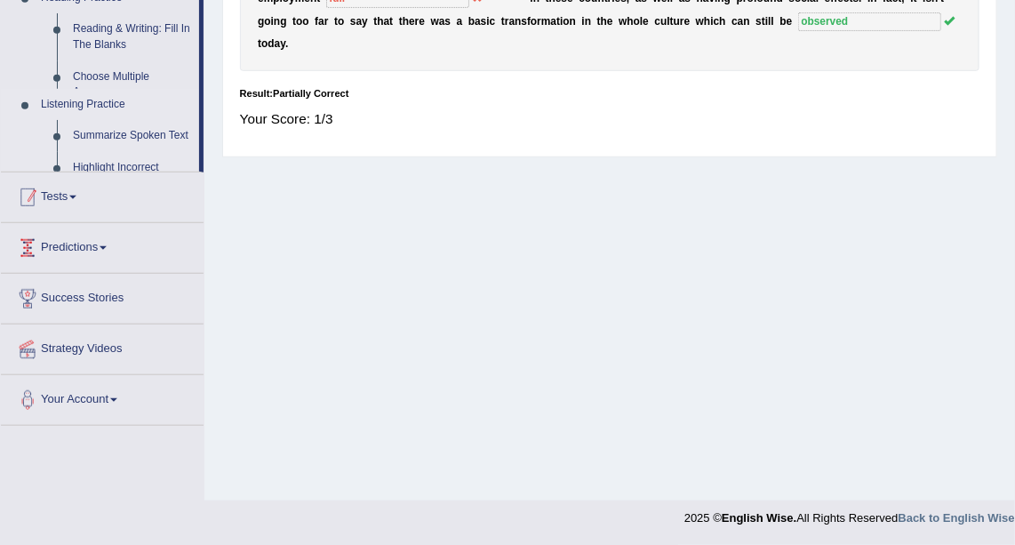
scroll to position [238, 0]
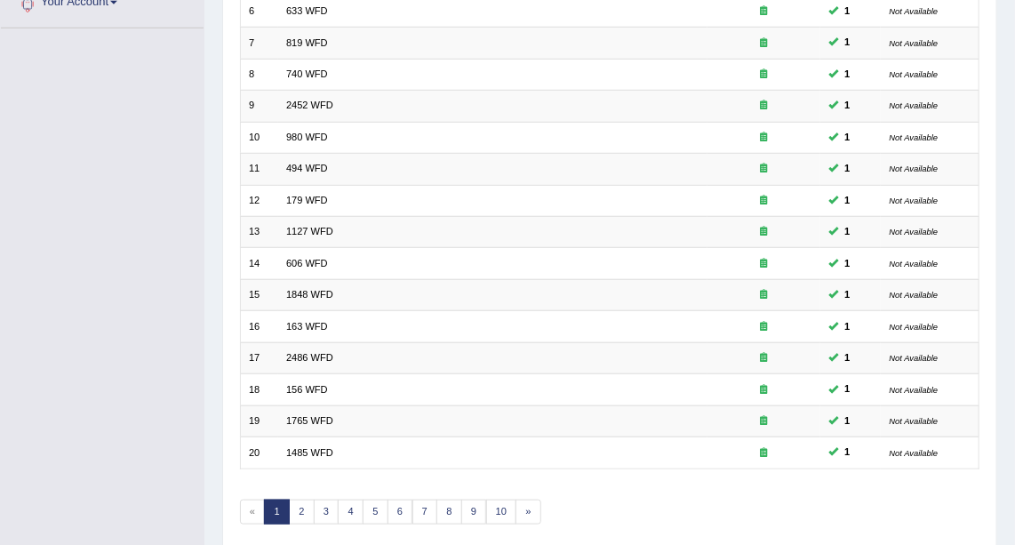
scroll to position [473, 0]
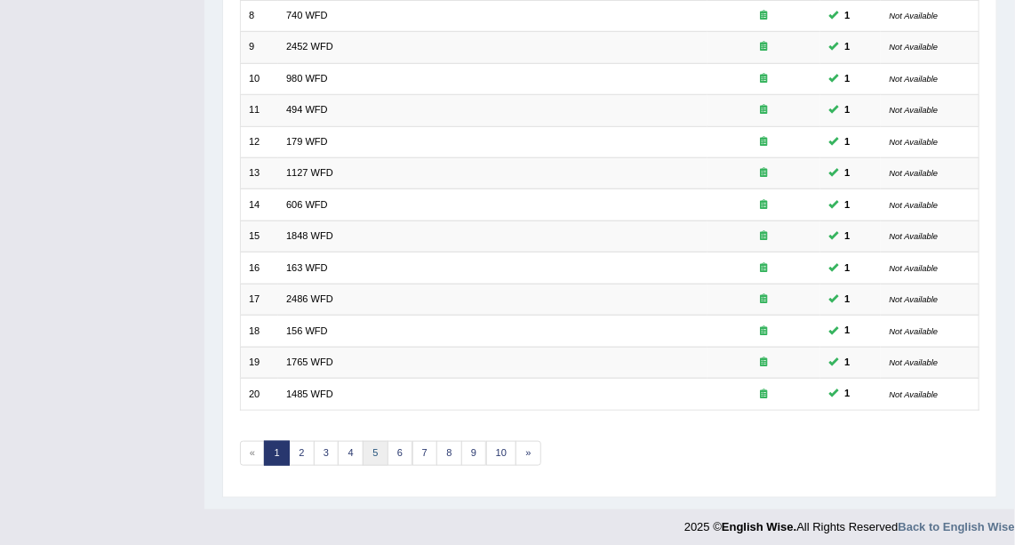
click at [364, 455] on link "5" at bounding box center [376, 453] width 26 height 25
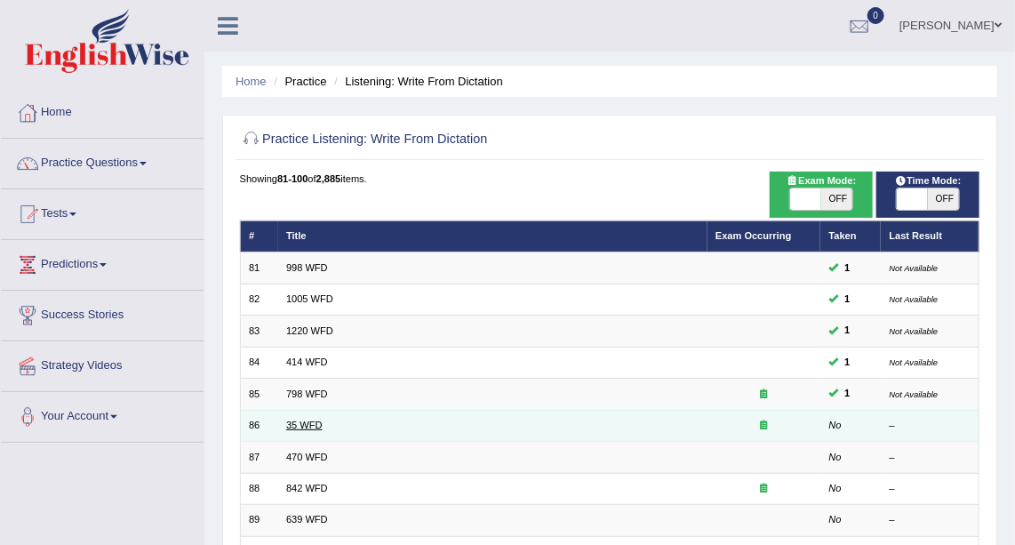
click at [305, 421] on link "35 WFD" at bounding box center [304, 425] width 36 height 11
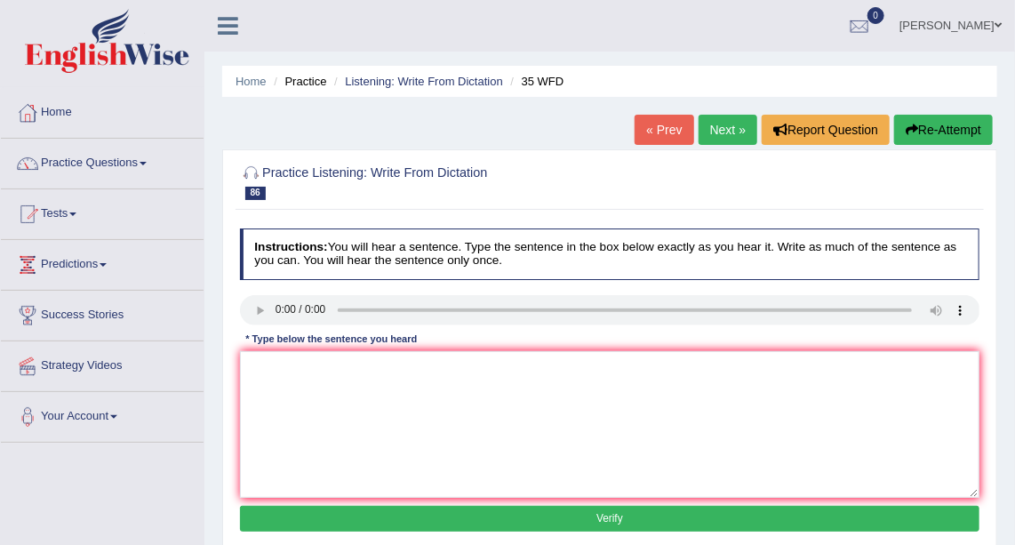
click at [741, 138] on link "Next »" at bounding box center [728, 130] width 59 height 30
click at [737, 139] on link "Next »" at bounding box center [728, 130] width 59 height 30
click at [133, 158] on link "Practice Questions" at bounding box center [102, 161] width 203 height 44
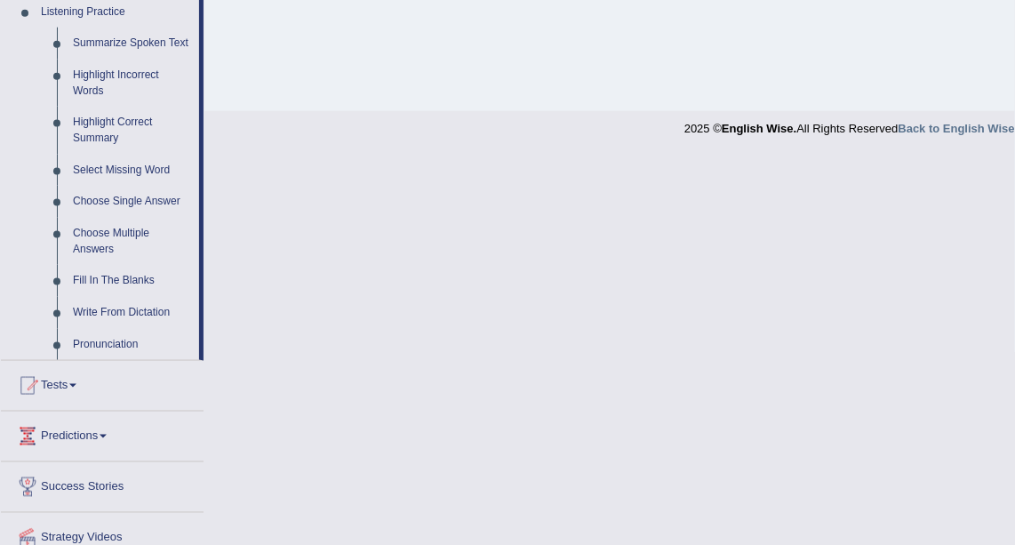
scroll to position [818, 0]
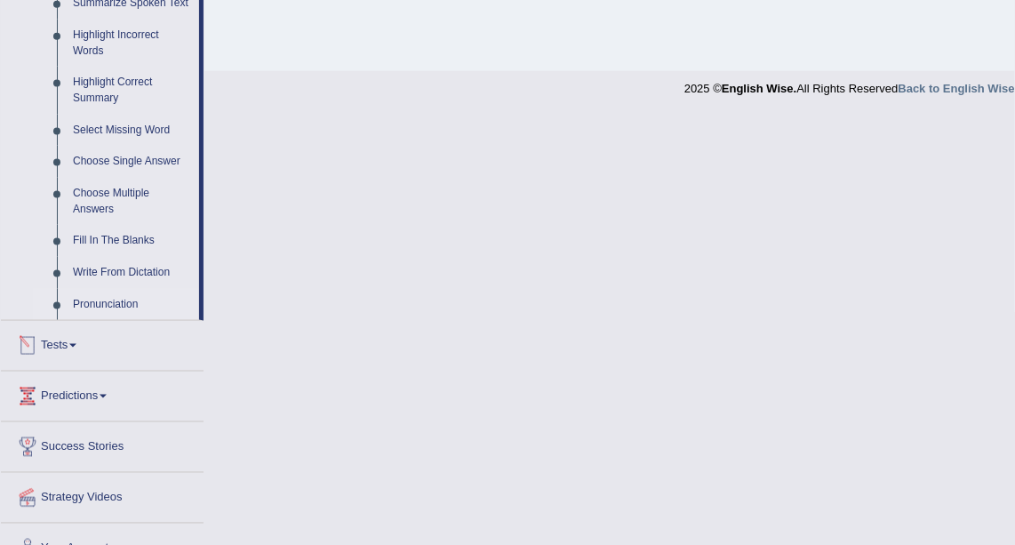
click at [132, 304] on link "Pronunciation" at bounding box center [132, 305] width 134 height 32
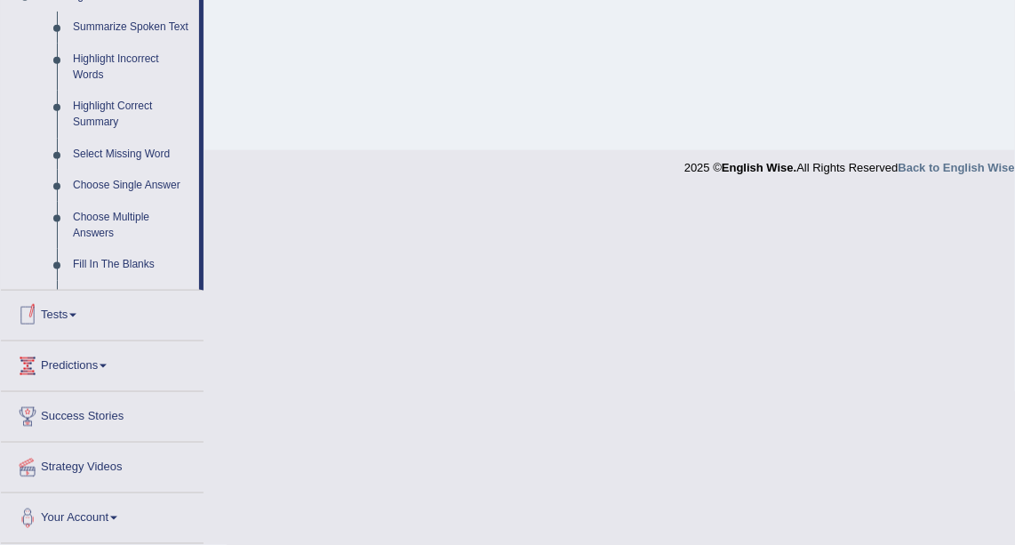
scroll to position [592, 0]
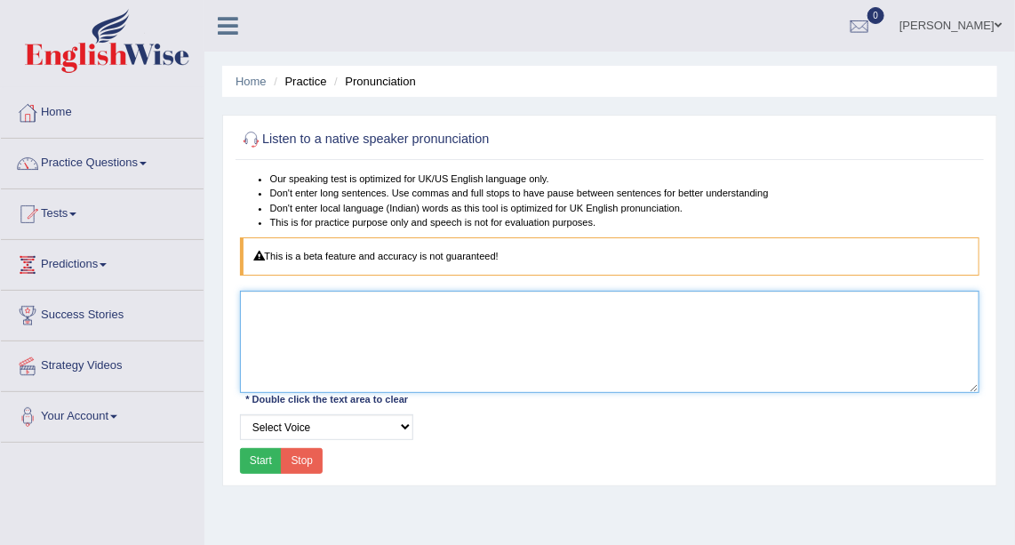
click at [359, 337] on textarea at bounding box center [610, 341] width 741 height 101
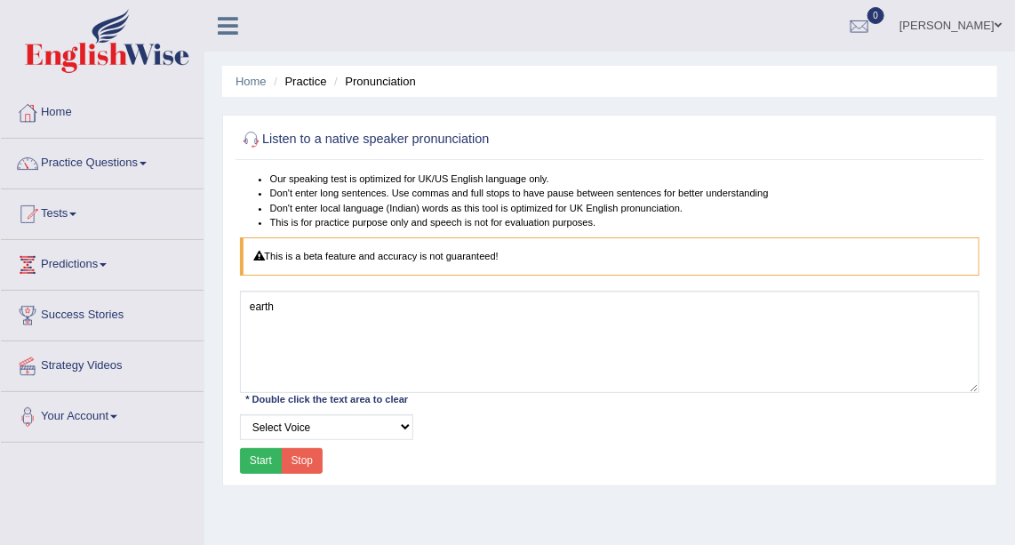
click at [268, 461] on button "Start" at bounding box center [261, 461] width 43 height 26
click at [336, 432] on select "Select Voice" at bounding box center [326, 427] width 173 height 26
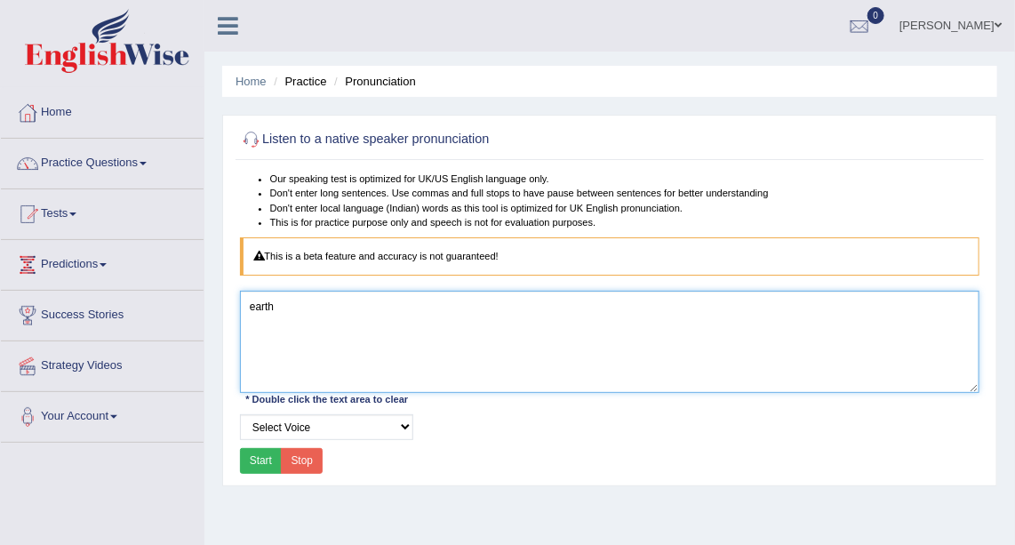
click at [341, 326] on textarea "earth" at bounding box center [610, 341] width 741 height 101
type textarea "e"
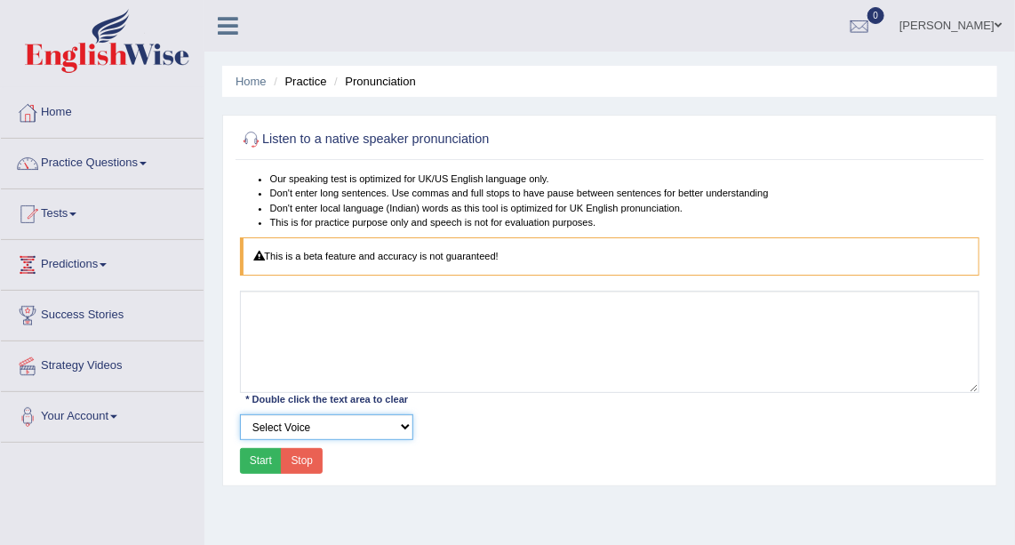
click at [365, 425] on select "Select Voice" at bounding box center [326, 427] width 173 height 26
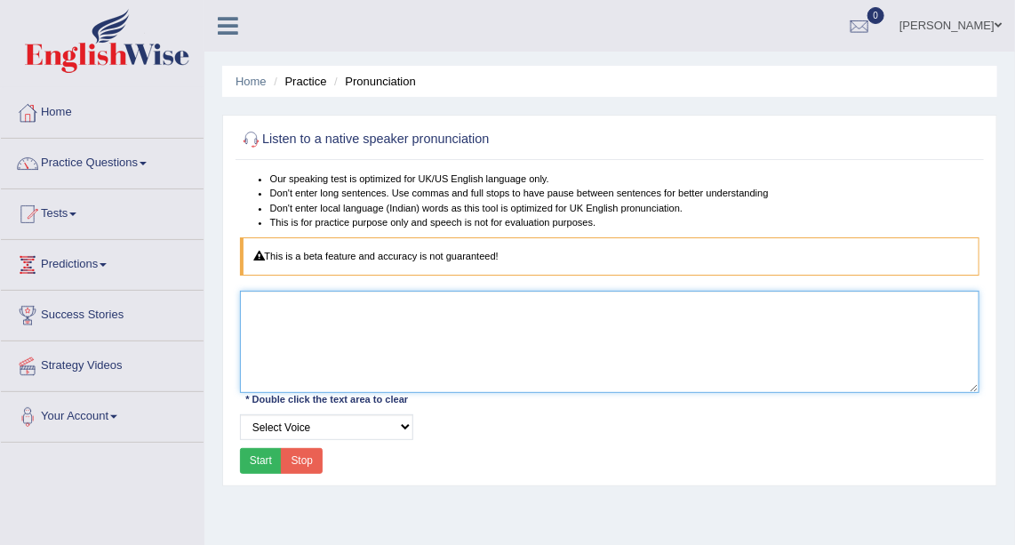
click at [365, 324] on textarea at bounding box center [610, 341] width 741 height 101
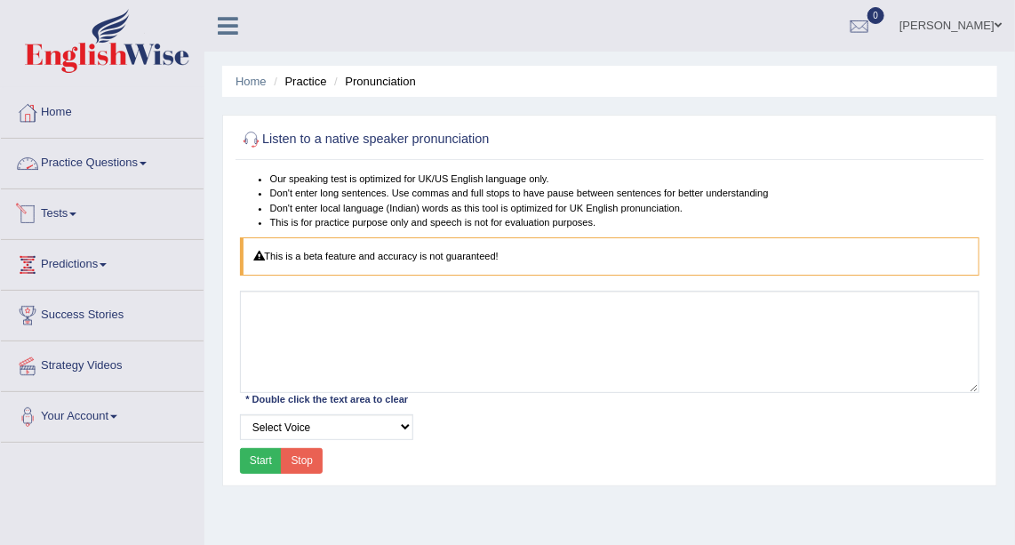
click at [143, 161] on link "Practice Questions" at bounding box center [102, 161] width 203 height 44
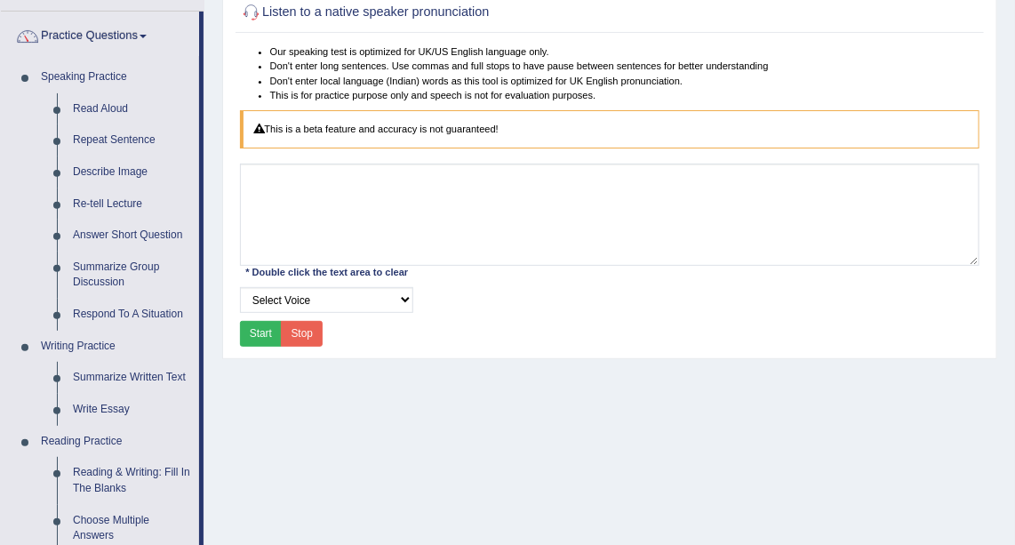
scroll to position [112, 0]
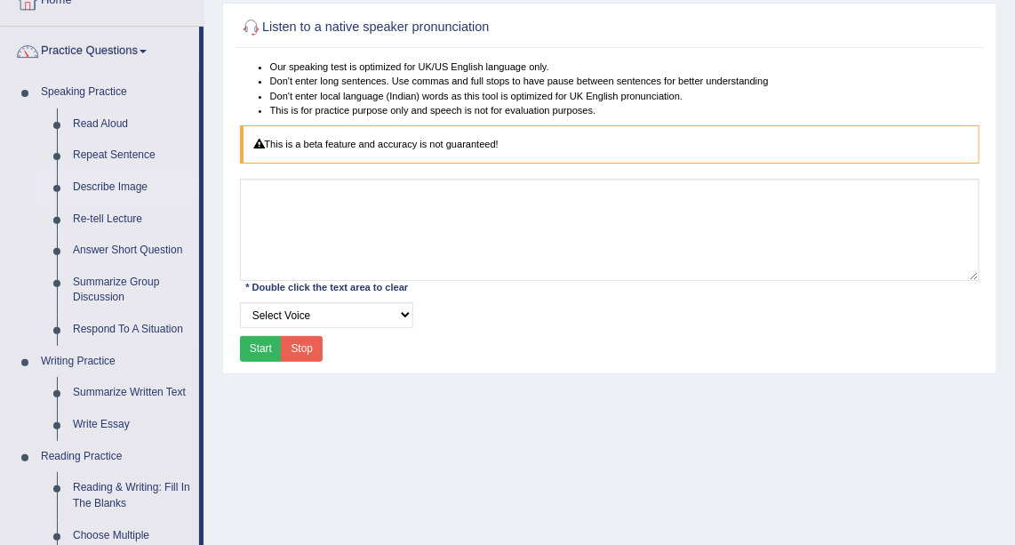
click at [118, 188] on link "Describe Image" at bounding box center [132, 188] width 134 height 32
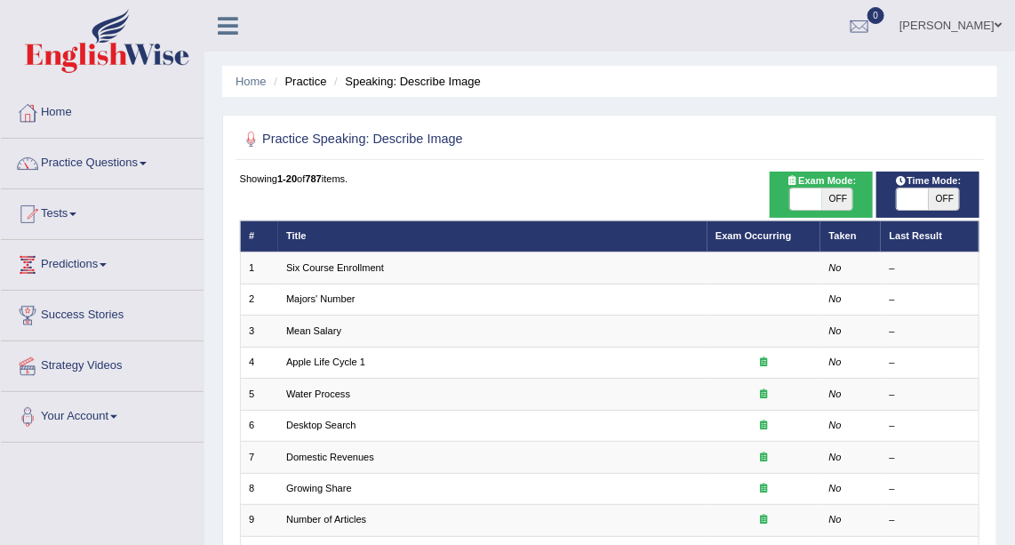
click at [339, 263] on link "Six Course Enrollment" at bounding box center [335, 267] width 98 height 11
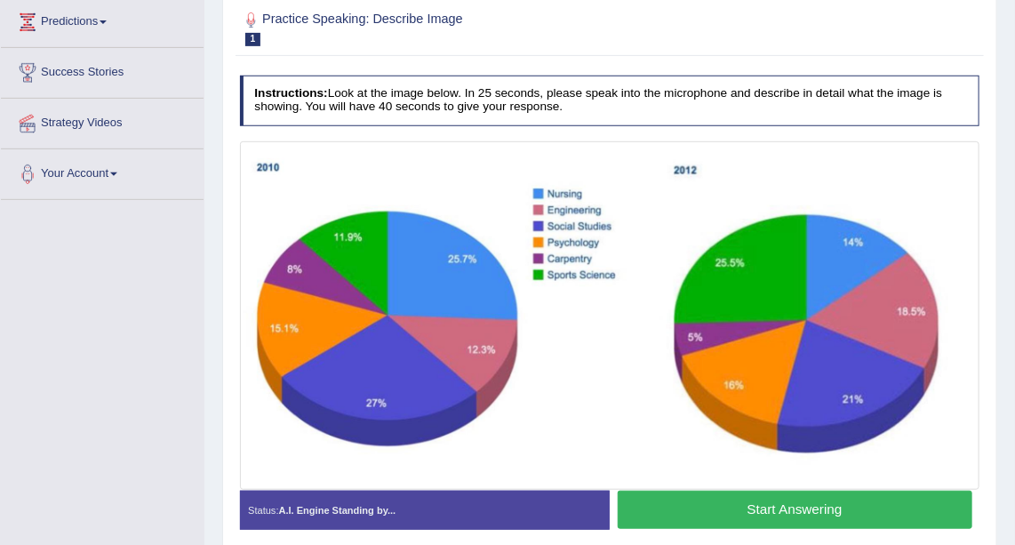
scroll to position [252, 0]
